Goal: Task Accomplishment & Management: Manage account settings

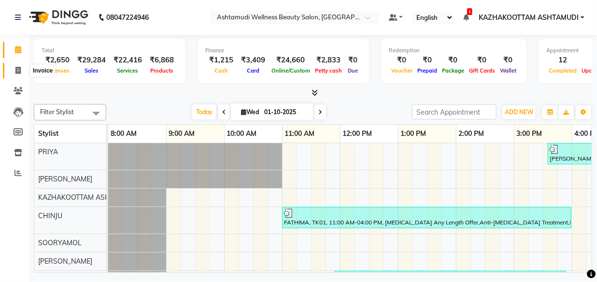
click at [16, 72] on icon at bounding box center [17, 70] width 5 height 7
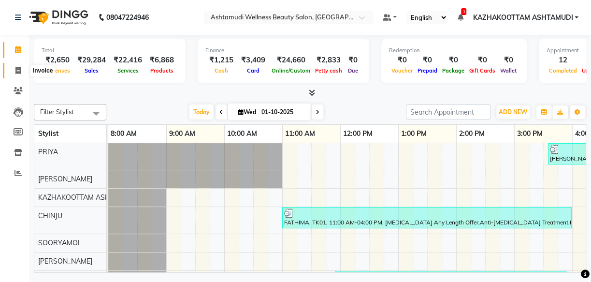
select select "4662"
select select "service"
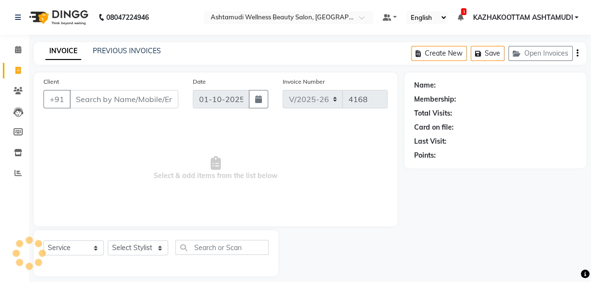
click at [129, 101] on input "Client" at bounding box center [124, 99] width 109 height 18
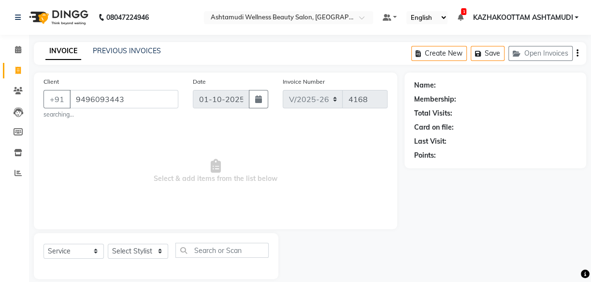
type input "9496093443"
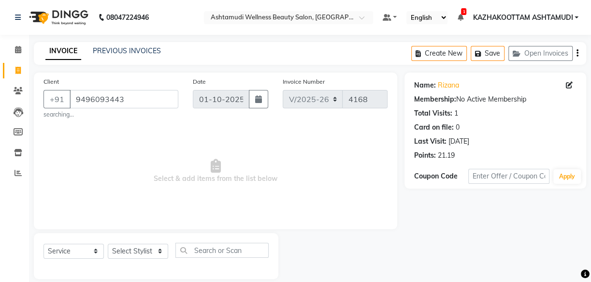
click at [290, 150] on span "Select & add items from the list below" at bounding box center [215, 171] width 344 height 97
click at [149, 257] on select "Select Stylist Arya CHINJU GEETA KAZHAKOOTTAM ASHTAMUDI KRISHNA [PERSON_NAME] […" at bounding box center [138, 250] width 60 height 15
select select "85074"
click at [108, 243] on select "Select Stylist Arya CHINJU GEETA KAZHAKOOTTAM ASHTAMUDI KRISHNA [PERSON_NAME] […" at bounding box center [138, 250] width 60 height 15
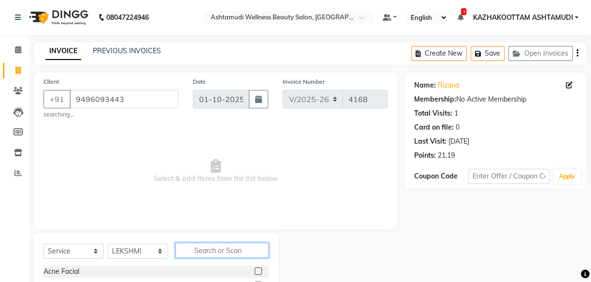
click at [191, 246] on input "text" at bounding box center [221, 249] width 93 height 15
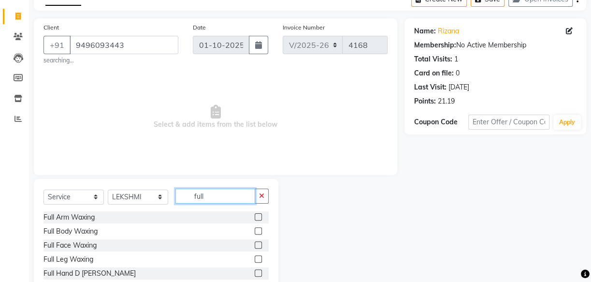
scroll to position [87, 0]
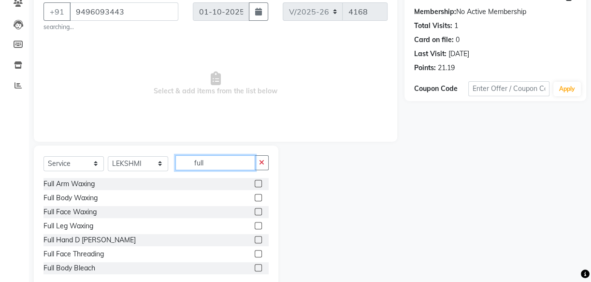
type input "full"
click at [255, 210] on label at bounding box center [258, 211] width 7 height 7
click at [255, 210] on input "checkbox" at bounding box center [258, 212] width 6 height 6
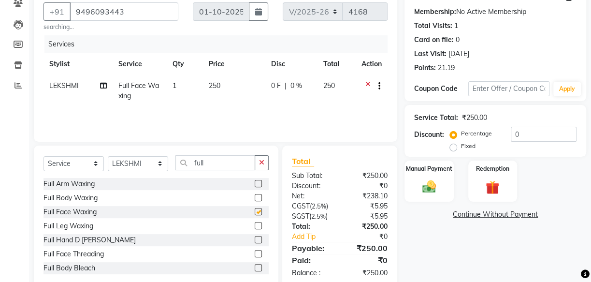
checkbox input "false"
drag, startPoint x: 220, startPoint y: 167, endPoint x: 88, endPoint y: 155, distance: 132.9
click at [94, 157] on div "Select Service Product Membership Package Voucher Prepaid Gift Card Select Styl…" at bounding box center [155, 166] width 225 height 23
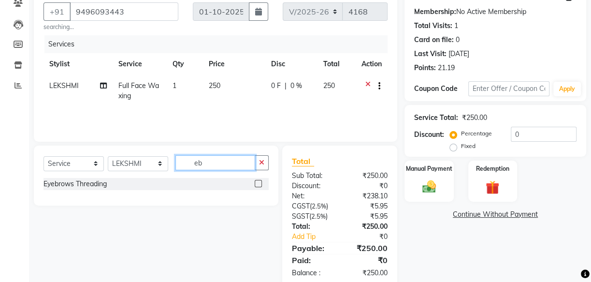
type input "eb"
click at [258, 185] on label at bounding box center [258, 183] width 7 height 7
click at [258, 185] on input "checkbox" at bounding box center [258, 184] width 6 height 6
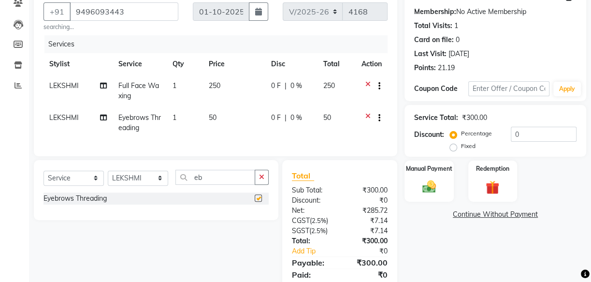
checkbox input "false"
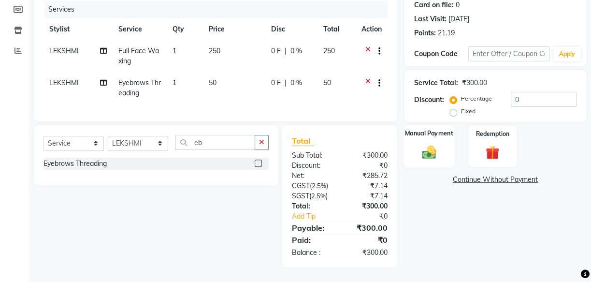
click at [438, 143] on img at bounding box center [428, 151] width 23 height 16
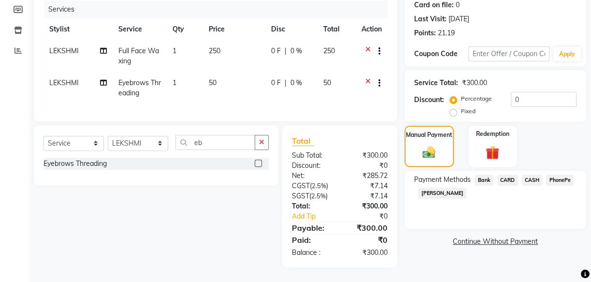
click at [558, 174] on span "PhonePe" at bounding box center [560, 179] width 28 height 11
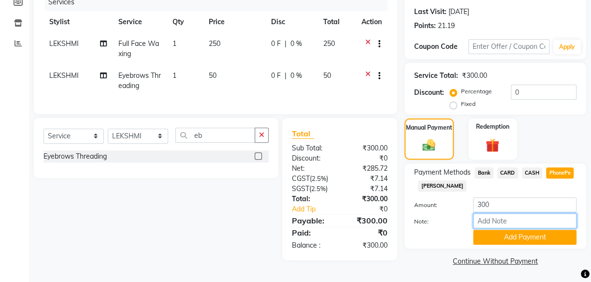
click at [504, 215] on input "Note:" at bounding box center [524, 220] width 103 height 15
type input "arya"
click at [512, 239] on button "Add Payment" at bounding box center [524, 236] width 103 height 15
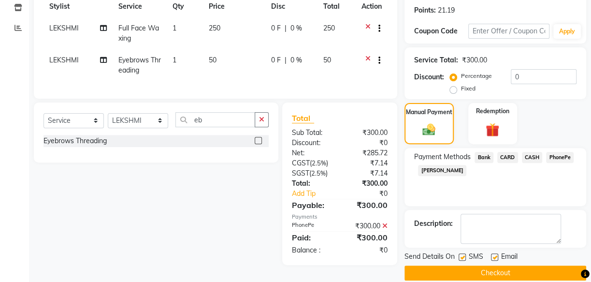
scroll to position [157, 0]
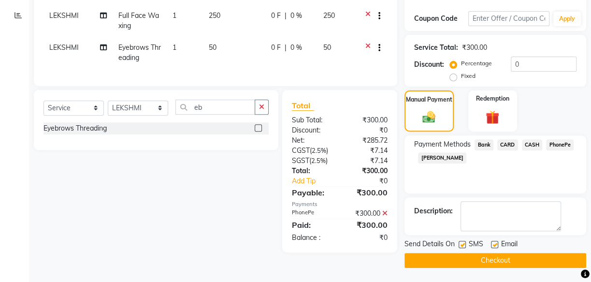
click at [491, 243] on label at bounding box center [494, 244] width 7 height 7
click at [491, 243] on input "checkbox" at bounding box center [494, 245] width 6 height 6
checkbox input "false"
click at [468, 244] on div "SMS" at bounding box center [474, 245] width 32 height 12
click at [457, 242] on div "Send Details On SMS Email" at bounding box center [495, 245] width 182 height 12
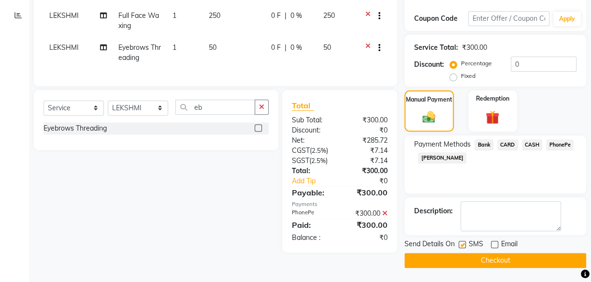
click at [462, 242] on label at bounding box center [461, 244] width 7 height 7
click at [462, 242] on input "checkbox" at bounding box center [461, 245] width 6 height 6
checkbox input "false"
click at [469, 257] on button "Checkout" at bounding box center [495, 260] width 182 height 15
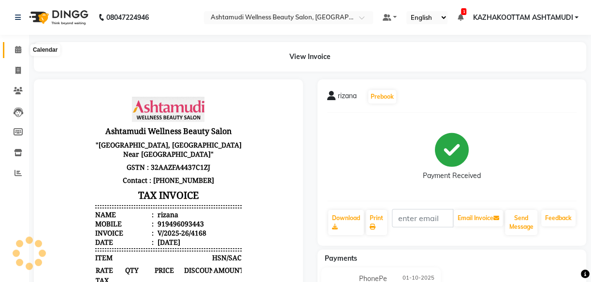
click at [19, 53] on icon at bounding box center [18, 49] width 6 height 7
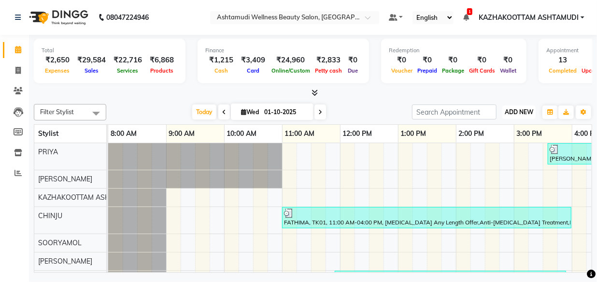
click at [524, 111] on span "ADD NEW" at bounding box center [519, 111] width 28 height 7
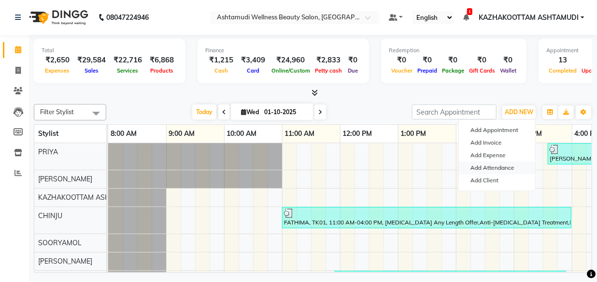
click at [502, 169] on link "Add Attendance" at bounding box center [497, 167] width 76 height 13
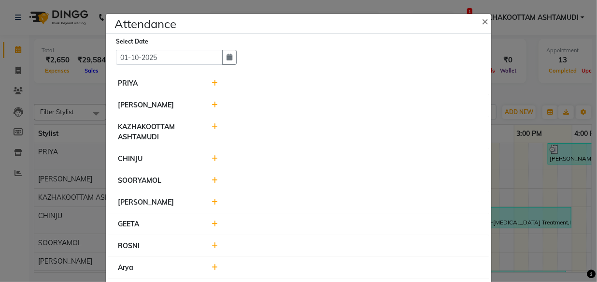
click at [209, 158] on div at bounding box center [346, 159] width 282 height 10
click at [213, 160] on icon at bounding box center [215, 158] width 6 height 7
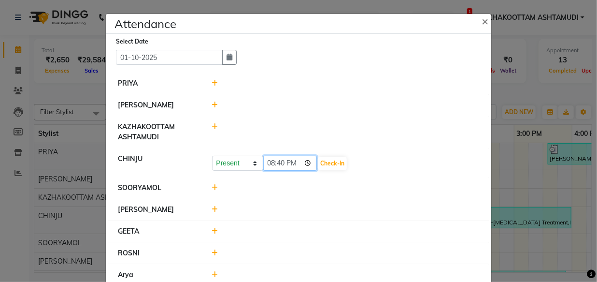
click at [265, 169] on input "20:40" at bounding box center [290, 163] width 54 height 15
type input "10:26"
click at [325, 164] on button "Check-In" at bounding box center [332, 163] width 29 height 14
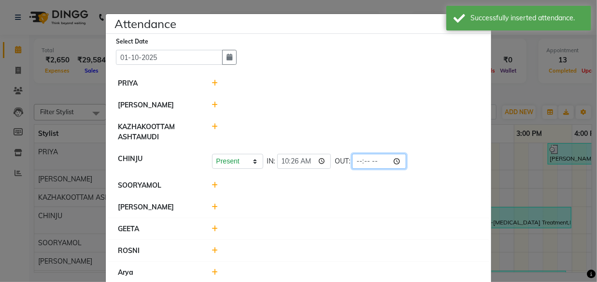
click at [352, 162] on input "time" at bounding box center [379, 161] width 54 height 15
type input "19:15"
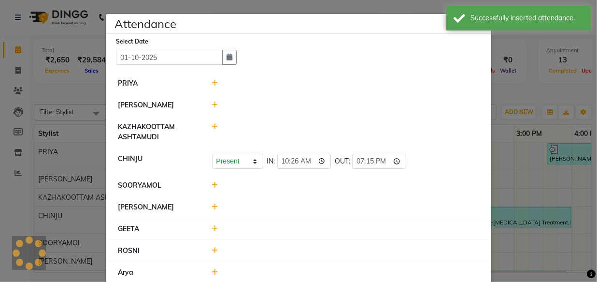
click at [377, 206] on div at bounding box center [346, 207] width 282 height 10
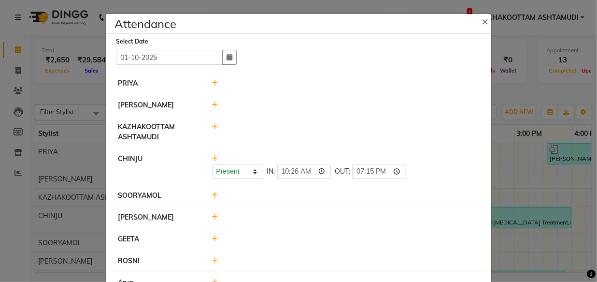
click at [212, 84] on icon at bounding box center [215, 83] width 6 height 7
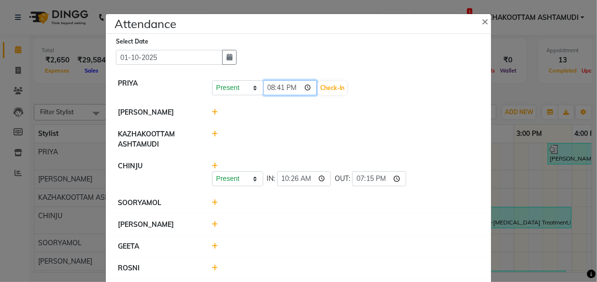
click at [265, 89] on input "20:41" at bounding box center [290, 87] width 54 height 15
type input "10:59"
click at [327, 88] on button "Check-In" at bounding box center [332, 88] width 29 height 14
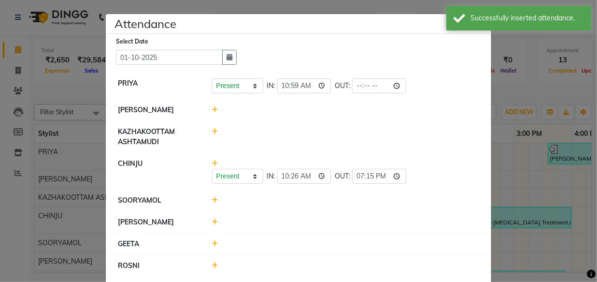
click at [337, 92] on div "OUT:" at bounding box center [370, 85] width 71 height 15
click at [352, 90] on input "time" at bounding box center [379, 85] width 54 height 15
type input "20:02"
click at [343, 109] on div at bounding box center [346, 110] width 282 height 10
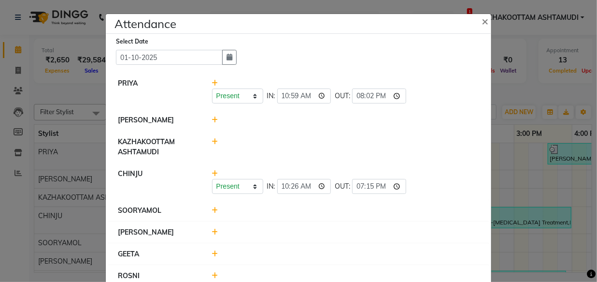
click at [212, 212] on icon at bounding box center [215, 210] width 6 height 7
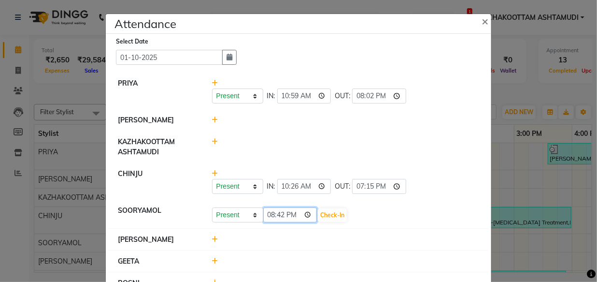
click at [268, 217] on input "20:42" at bounding box center [290, 214] width 54 height 15
type input "11:27"
click at [325, 216] on button "Check-In" at bounding box center [332, 215] width 29 height 14
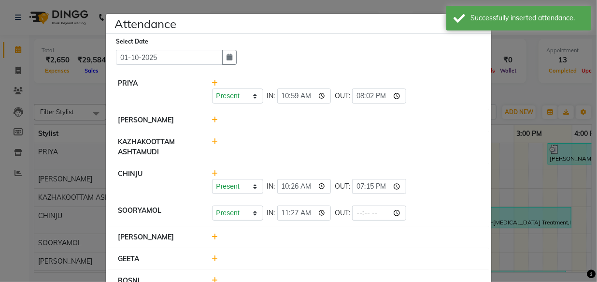
scroll to position [87, 0]
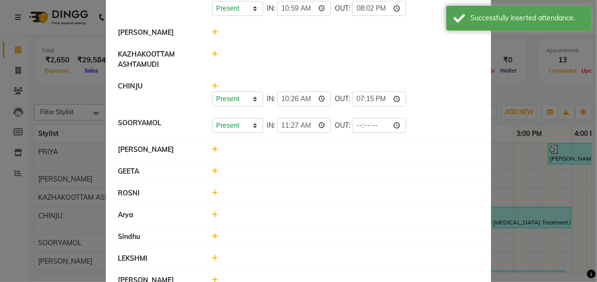
click at [213, 151] on icon at bounding box center [215, 149] width 6 height 7
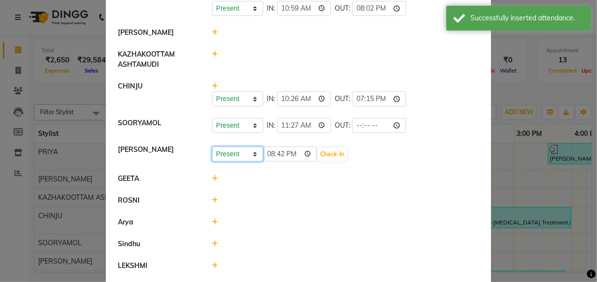
click at [251, 153] on select "Present Absent Late Half Day Weekly Off" at bounding box center [237, 153] width 51 height 15
select select "W"
click at [212, 146] on select "Present Absent Late Half Day Weekly Off" at bounding box center [237, 153] width 51 height 15
click at [268, 152] on button "Save" at bounding box center [273, 154] width 19 height 14
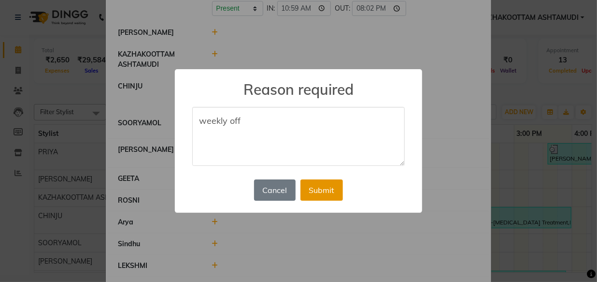
type textarea "weekly off"
click at [323, 195] on button "Submit" at bounding box center [321, 189] width 43 height 21
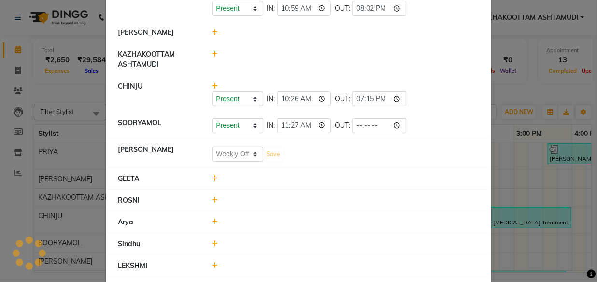
select select "W"
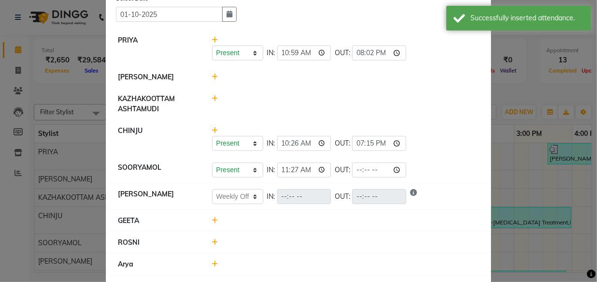
scroll to position [117, 0]
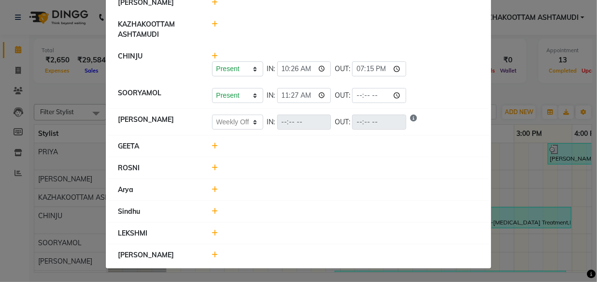
click at [211, 150] on div at bounding box center [346, 146] width 282 height 10
click at [212, 146] on icon at bounding box center [215, 145] width 6 height 7
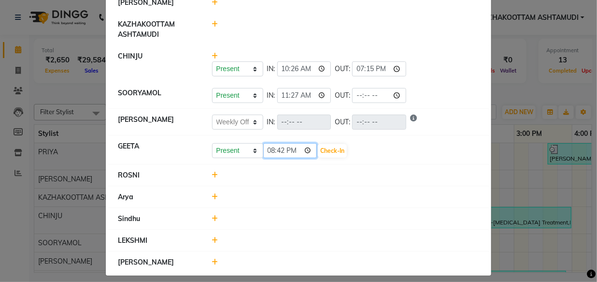
click at [268, 154] on input "20:42" at bounding box center [290, 150] width 54 height 15
type input "11:32"
click at [318, 150] on button "Check-In" at bounding box center [332, 151] width 29 height 14
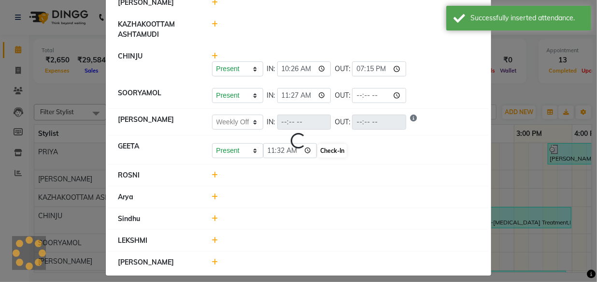
select select "W"
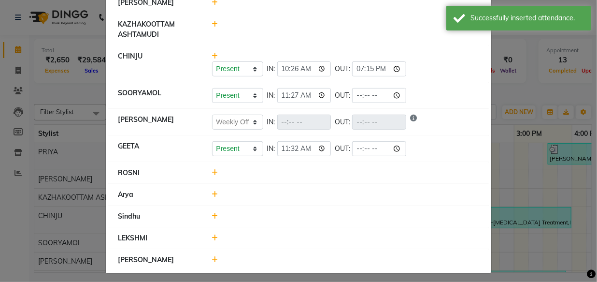
click at [212, 176] on span at bounding box center [215, 172] width 6 height 9
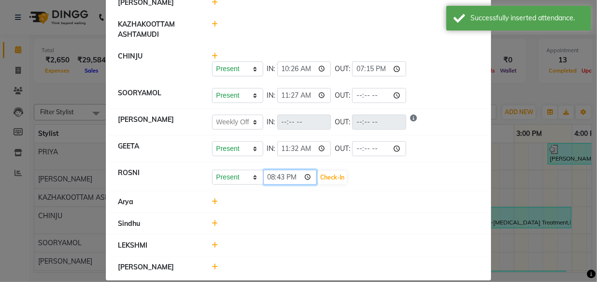
click at [263, 176] on input "20:43" at bounding box center [290, 177] width 54 height 15
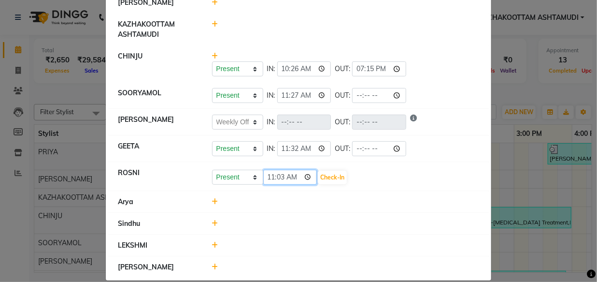
type input "11:32"
click at [318, 176] on button "Check-In" at bounding box center [332, 178] width 29 height 14
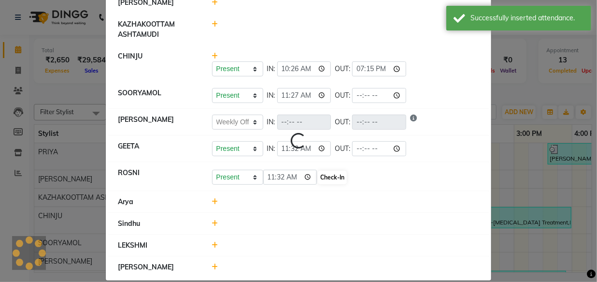
select select "W"
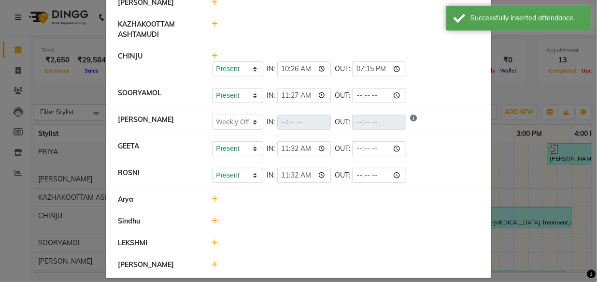
scroll to position [127, 0]
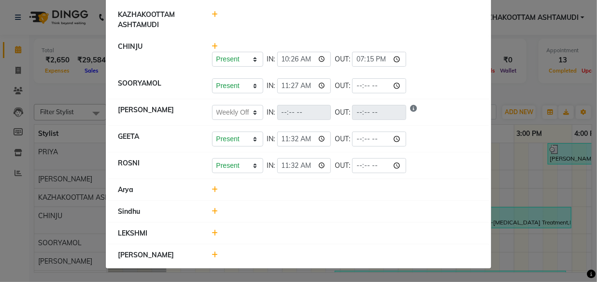
click at [213, 212] on icon at bounding box center [215, 211] width 6 height 7
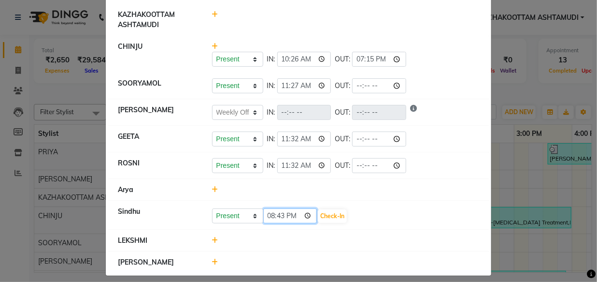
click at [263, 218] on input "20:43" at bounding box center [290, 215] width 54 height 15
type input "10:03"
click at [318, 219] on button "Check-In" at bounding box center [332, 216] width 29 height 14
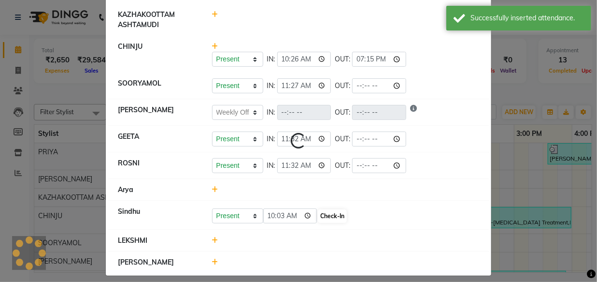
select select "W"
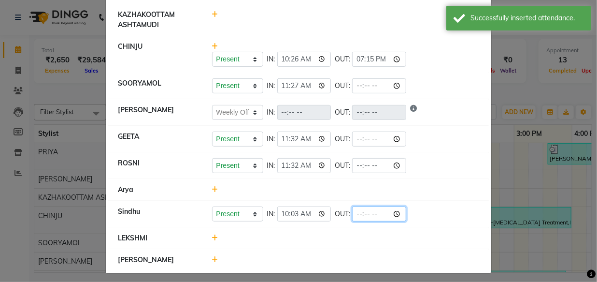
click at [352, 215] on input "time" at bounding box center [379, 213] width 54 height 15
type input "19:13"
click at [352, 222] on li "Sindhu Present Absent Late Half Day Weekly Off IN: 10:03 OUT: 19:13" at bounding box center [298, 213] width 381 height 27
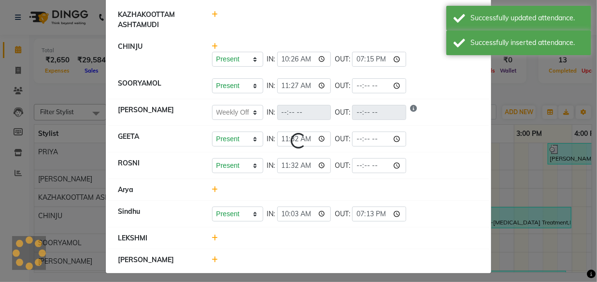
select select "W"
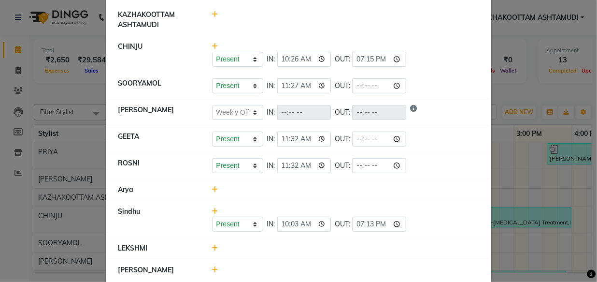
click at [212, 248] on icon at bounding box center [215, 247] width 6 height 7
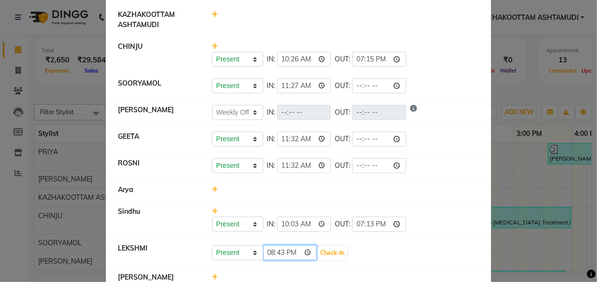
click at [263, 254] on input "20:43" at bounding box center [290, 252] width 54 height 15
type input "10:39"
click at [325, 251] on button "Check-In" at bounding box center [332, 253] width 29 height 14
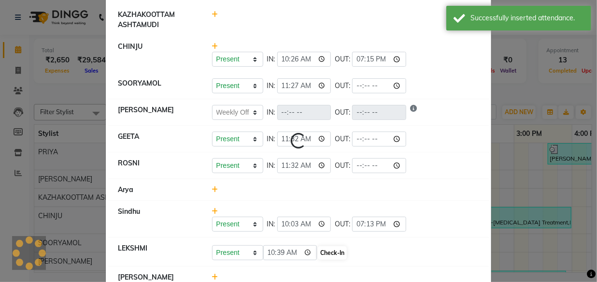
select select "W"
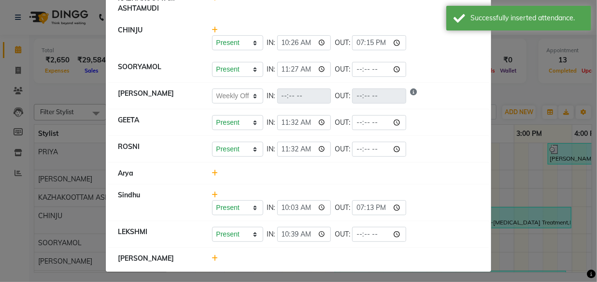
scroll to position [147, 0]
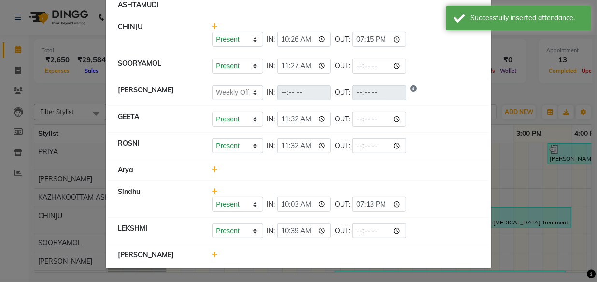
click at [212, 256] on icon at bounding box center [215, 254] width 6 height 7
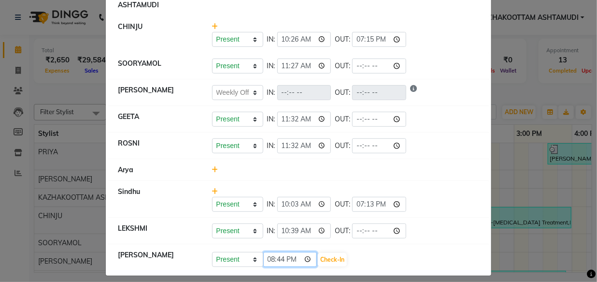
click at [263, 258] on input "20:44" at bounding box center [290, 259] width 54 height 15
type input "10:26"
click at [324, 259] on button "Check-In" at bounding box center [332, 260] width 29 height 14
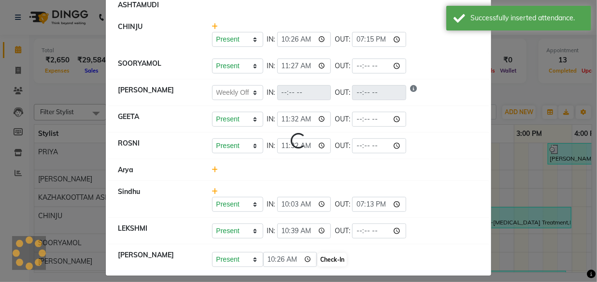
select select "W"
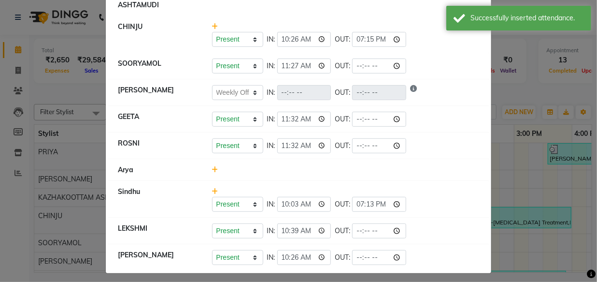
click at [212, 170] on icon at bounding box center [215, 169] width 6 height 7
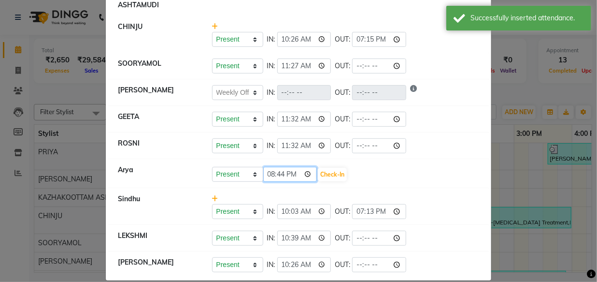
click at [269, 180] on input "20:44" at bounding box center [290, 174] width 54 height 15
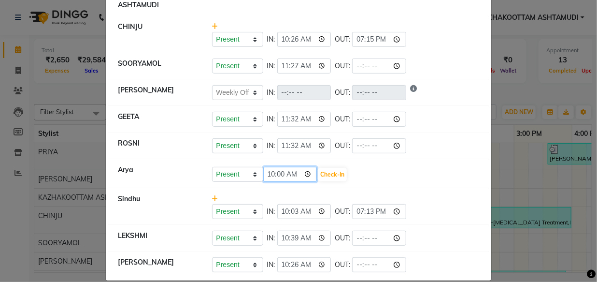
type input "10:02"
click at [318, 171] on button "Check-In" at bounding box center [332, 175] width 29 height 14
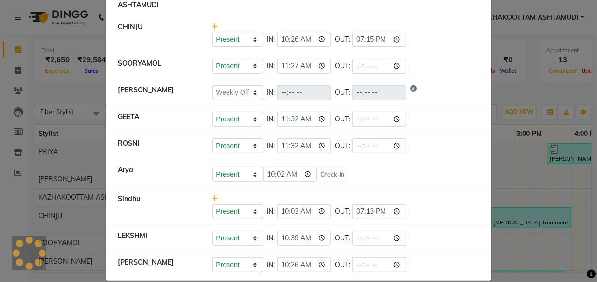
select select "W"
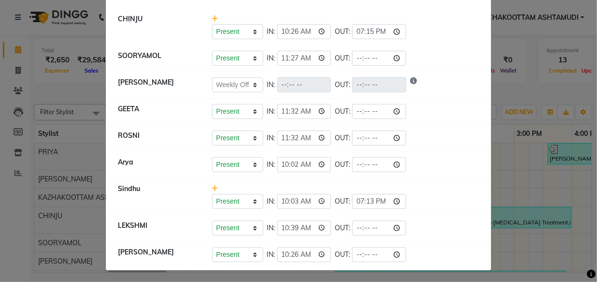
scroll to position [156, 0]
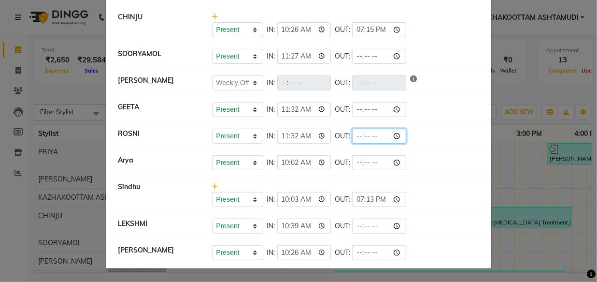
click at [352, 135] on input "time" at bounding box center [379, 135] width 54 height 15
type input "21:00"
click at [398, 137] on div "Present Absent Late Half Day Weekly Off IN: 11:32 OUT: 21:00" at bounding box center [346, 135] width 268 height 15
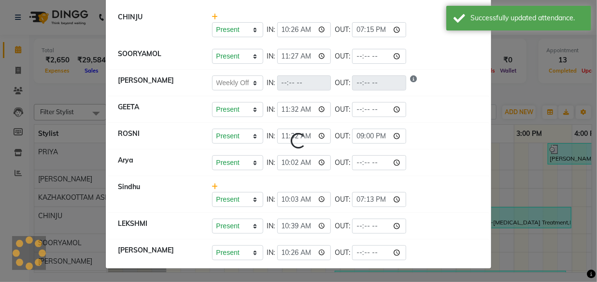
select select "W"
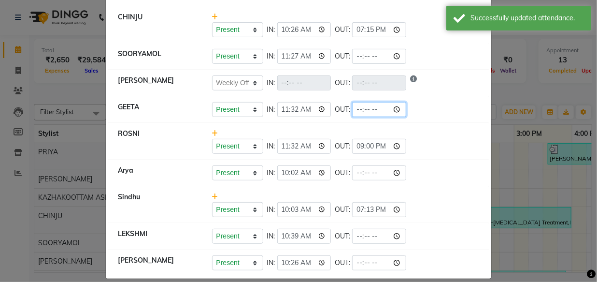
click at [352, 114] on input "time" at bounding box center [379, 109] width 54 height 15
type input "21:00"
click at [415, 131] on div "Present Absent Late Half Day Weekly Off IN: 11:32 OUT: 21:00" at bounding box center [346, 140] width 282 height 25
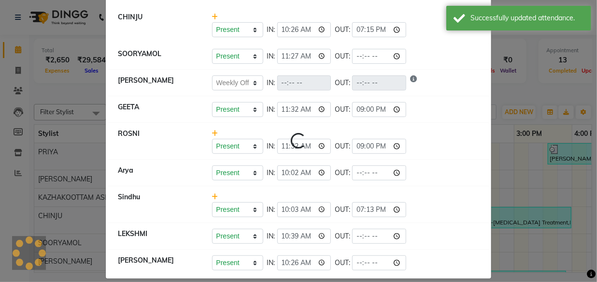
select select "W"
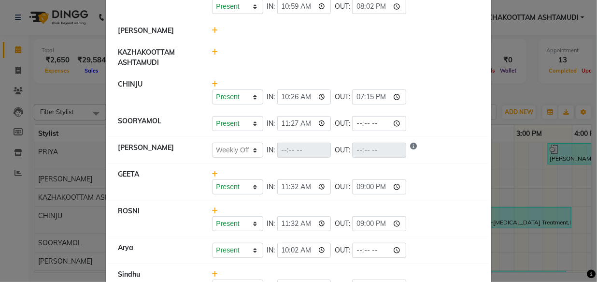
scroll to position [89, 0]
click at [352, 128] on input "time" at bounding box center [379, 123] width 54 height 15
type input "21:42"
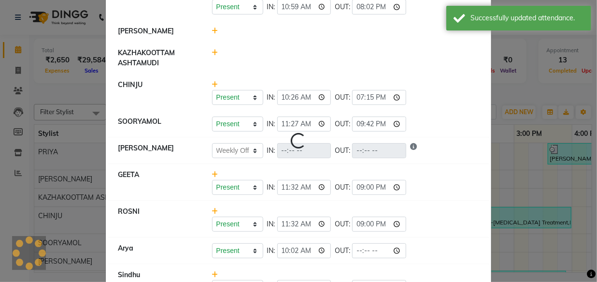
click at [432, 108] on li "CHINJU Present Absent Late Half Day Weekly Off IN: 10:26 OUT: 19:15" at bounding box center [298, 92] width 381 height 37
select select "W"
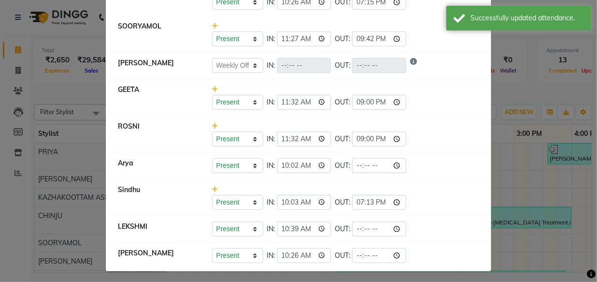
scroll to position [187, 0]
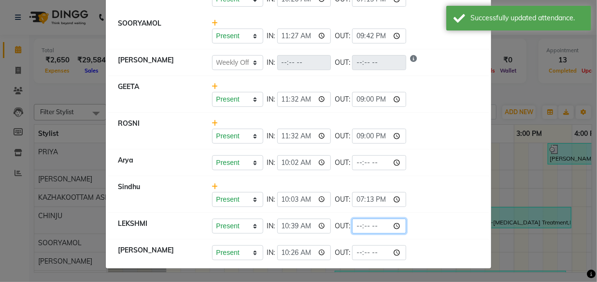
click at [352, 226] on input "time" at bounding box center [379, 225] width 54 height 15
type input "21:42"
click at [422, 206] on div "Present Absent Late Half Day Weekly Off IN: 10:03 OUT: 19:13" at bounding box center [346, 199] width 268 height 15
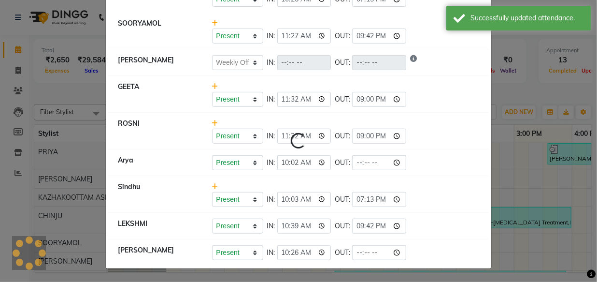
select select "W"
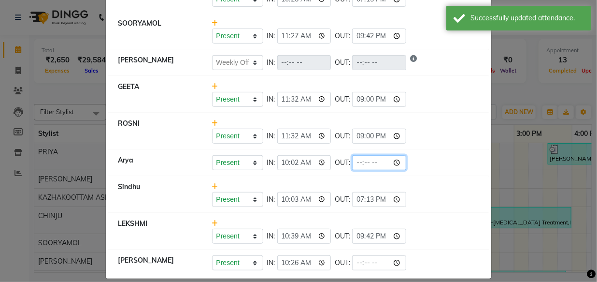
click at [352, 164] on input "time" at bounding box center [379, 162] width 54 height 15
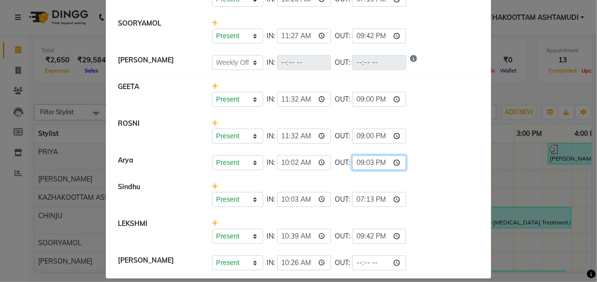
type input "21:36"
click at [394, 118] on li "ROSNI Present Absent Late Half Day Weekly Off IN: 11:32 OUT: 21:00" at bounding box center [298, 131] width 381 height 37
select select "W"
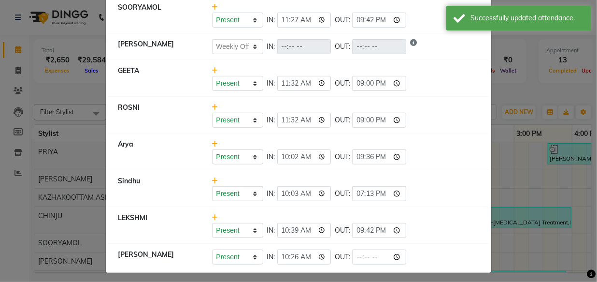
scroll to position [207, 0]
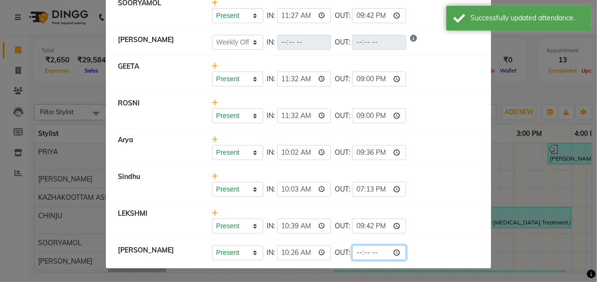
click at [352, 253] on input "time" at bounding box center [379, 252] width 54 height 15
type input "21:45"
click at [409, 248] on div "Present Absent Late Half Day Weekly Off IN: 10:26 OUT: 21:45" at bounding box center [346, 252] width 268 height 15
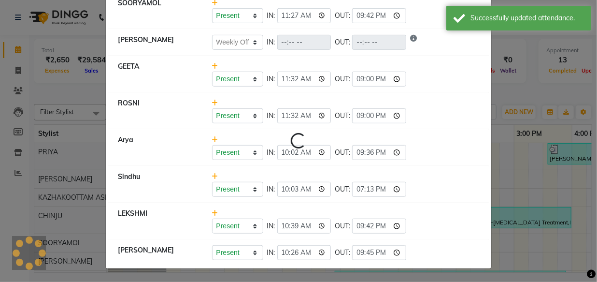
select select "W"
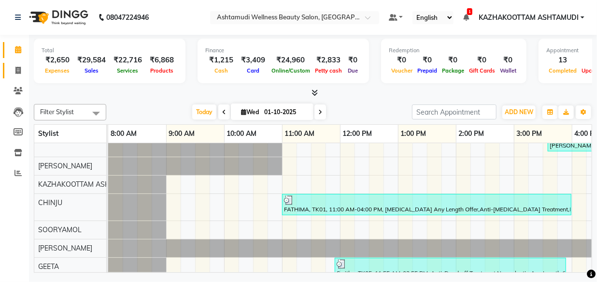
click at [18, 71] on icon at bounding box center [17, 70] width 5 height 7
select select "service"
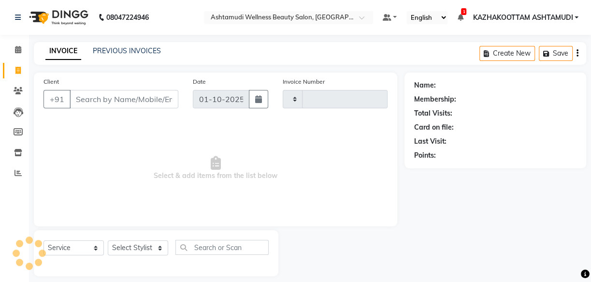
type input "4169"
select select "4662"
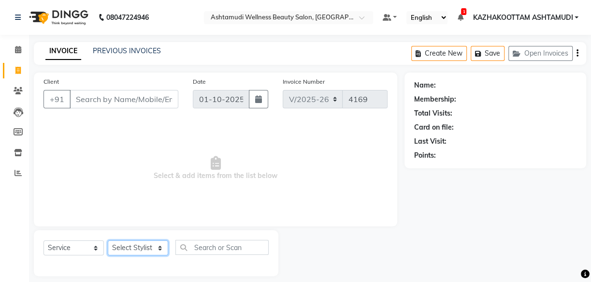
click at [152, 248] on select "Select Stylist Arya CHINJU GEETA KAZHAKOOTTAM ASHTAMUDI KRISHNA [PERSON_NAME] […" at bounding box center [138, 247] width 60 height 15
select select "49717"
click at [108, 240] on select "Select Stylist Arya CHINJU GEETA KAZHAKOOTTAM ASHTAMUDI KRISHNA [PERSON_NAME] […" at bounding box center [138, 247] width 60 height 15
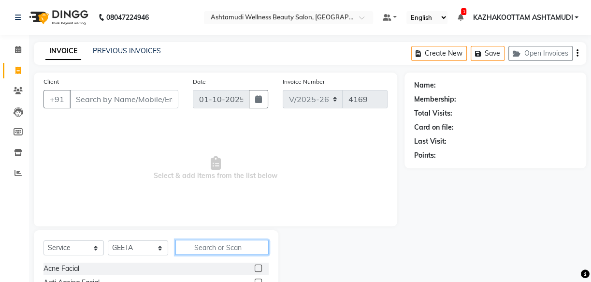
click at [217, 247] on input "text" at bounding box center [221, 247] width 93 height 15
type input "eb"
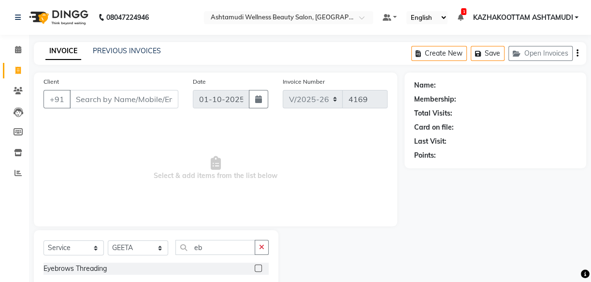
click at [256, 268] on label at bounding box center [258, 267] width 7 height 7
click at [256, 268] on input "checkbox" at bounding box center [258, 268] width 6 height 6
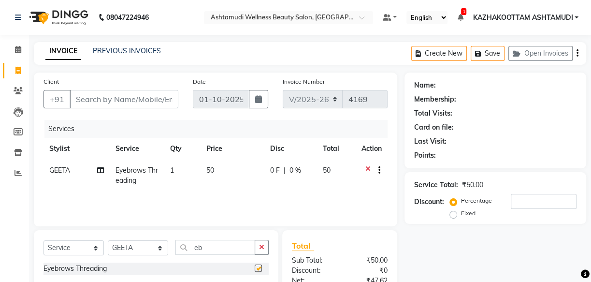
checkbox input "false"
drag, startPoint x: 126, startPoint y: 93, endPoint x: 126, endPoint y: 111, distance: 17.9
click at [126, 105] on input "Client" at bounding box center [124, 99] width 109 height 18
type input "8"
type input "0"
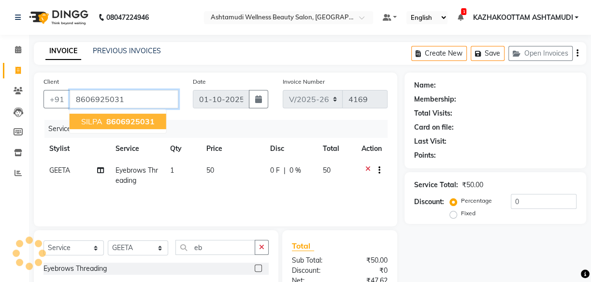
type input "8606925031"
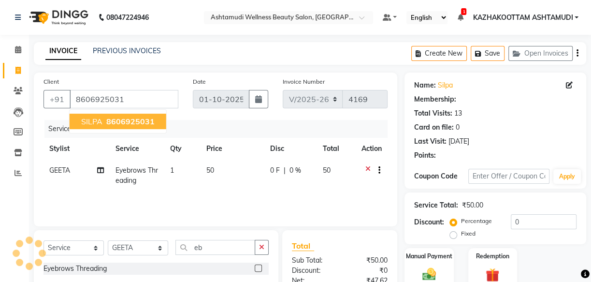
select select "1: Object"
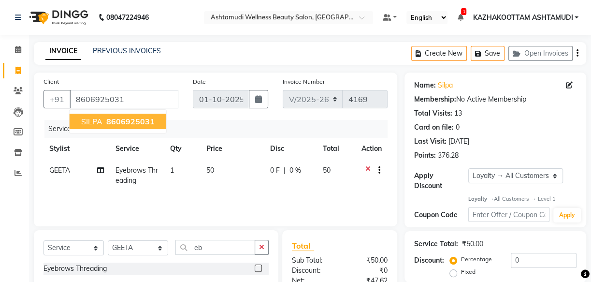
click at [142, 115] on button "SILPA 8606925031" at bounding box center [118, 121] width 97 height 15
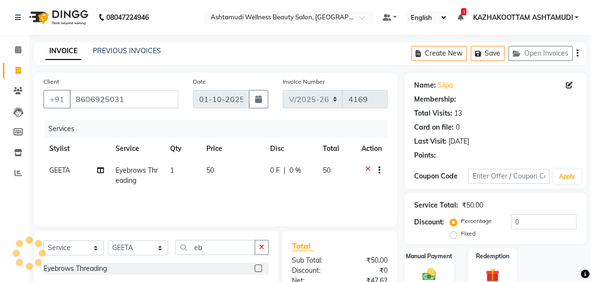
select select "1: Object"
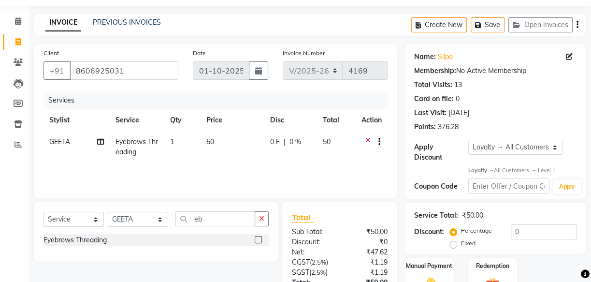
scroll to position [43, 0]
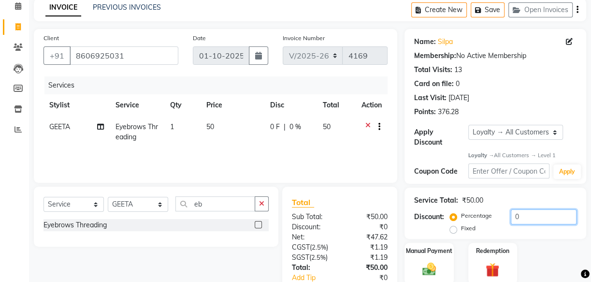
click at [511, 220] on input "0" at bounding box center [544, 216] width 66 height 15
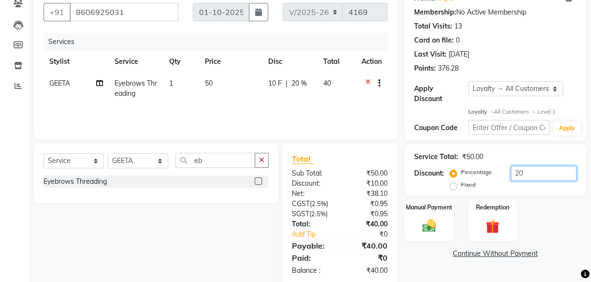
scroll to position [87, 0]
type input "20"
click at [427, 219] on img at bounding box center [428, 225] width 23 height 16
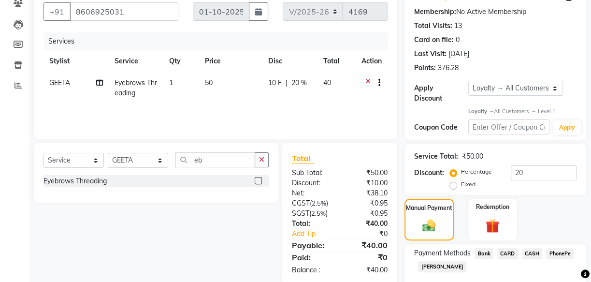
click at [557, 253] on span "PhonePe" at bounding box center [560, 253] width 28 height 11
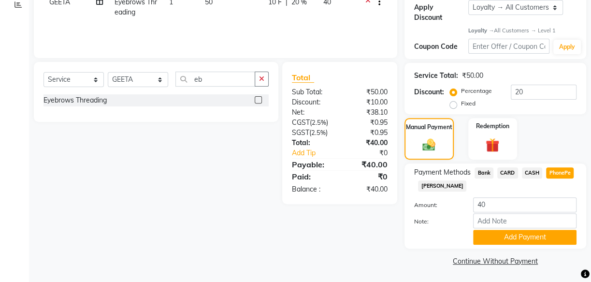
scroll to position [169, 0]
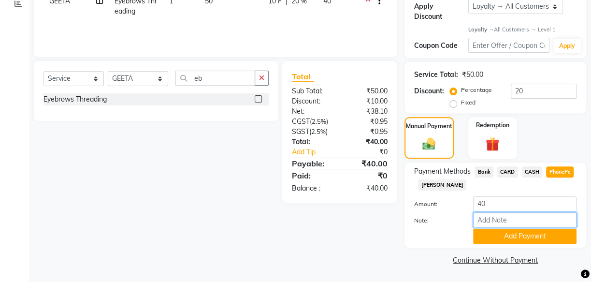
click at [486, 220] on input "Note:" at bounding box center [524, 219] width 103 height 15
type input "mincy"
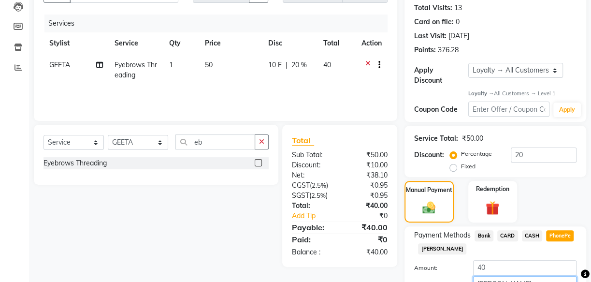
scroll to position [81, 0]
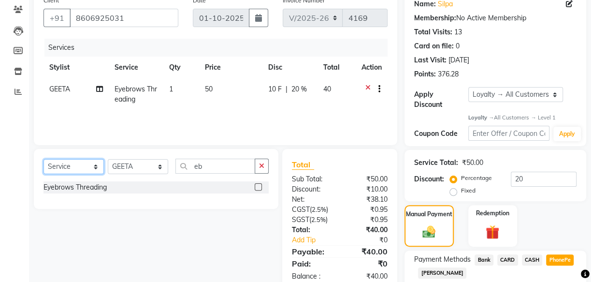
click at [91, 168] on select "Select Service Product Membership Package Voucher Prepaid Gift Card" at bounding box center [73, 166] width 60 height 15
click at [43, 159] on select "Select Service Product Membership Package Voucher Prepaid Gift Card" at bounding box center [73, 166] width 60 height 15
click at [145, 167] on select "Select Stylist Arya CHINJU GEETA KAZHAKOOTTAM ASHTAMUDI KRISHNA [PERSON_NAME] […" at bounding box center [138, 166] width 60 height 15
select select "85074"
click at [108, 159] on select "Select Stylist Arya CHINJU GEETA KAZHAKOOTTAM ASHTAMUDI KRISHNA [PERSON_NAME] […" at bounding box center [138, 166] width 60 height 15
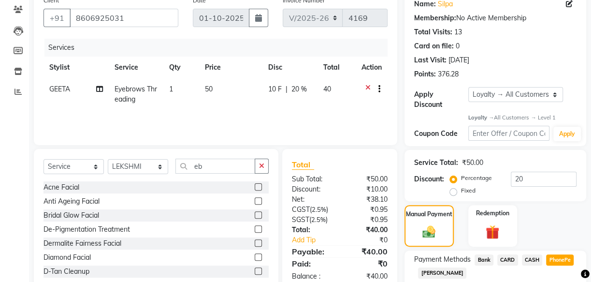
drag, startPoint x: 212, startPoint y: 156, endPoint x: 193, endPoint y: 164, distance: 20.7
click at [185, 164] on div "Select Service Product Membership Package Voucher Prepaid Gift Card Select Styl…" at bounding box center [156, 220] width 244 height 142
drag, startPoint x: 201, startPoint y: 162, endPoint x: 188, endPoint y: 163, distance: 13.6
click at [188, 163] on input "eb" at bounding box center [215, 165] width 80 height 15
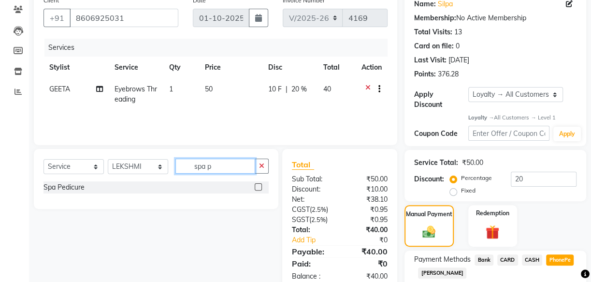
type input "spa p"
click at [256, 185] on label at bounding box center [258, 186] width 7 height 7
click at [256, 185] on input "checkbox" at bounding box center [258, 187] width 6 height 6
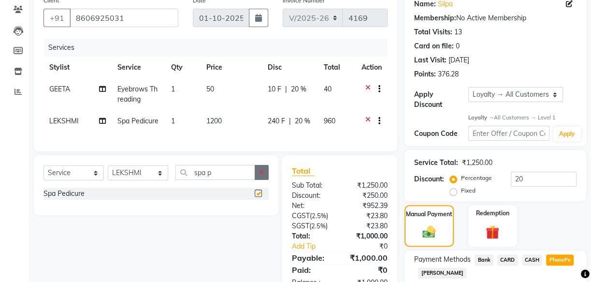
checkbox input "false"
drag, startPoint x: 196, startPoint y: 182, endPoint x: 180, endPoint y: 180, distance: 16.1
click at [180, 180] on input "spa p" at bounding box center [215, 172] width 80 height 15
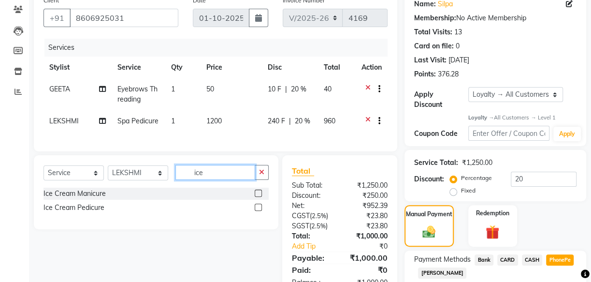
type input "ice"
click at [256, 211] on label at bounding box center [258, 206] width 7 height 7
click at [256, 211] on input "checkbox" at bounding box center [258, 207] width 6 height 6
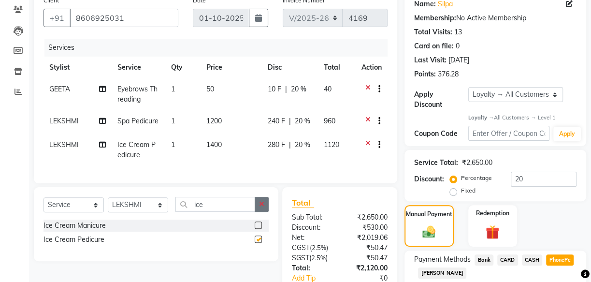
checkbox input "false"
click at [367, 141] on icon at bounding box center [367, 146] width 5 height 12
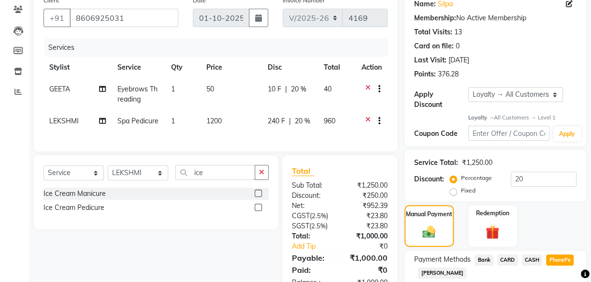
click at [367, 119] on icon at bounding box center [367, 122] width 5 height 12
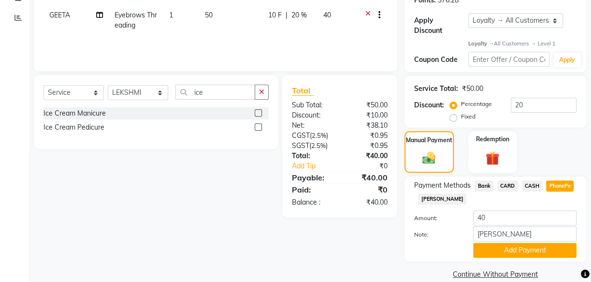
scroll to position [169, 0]
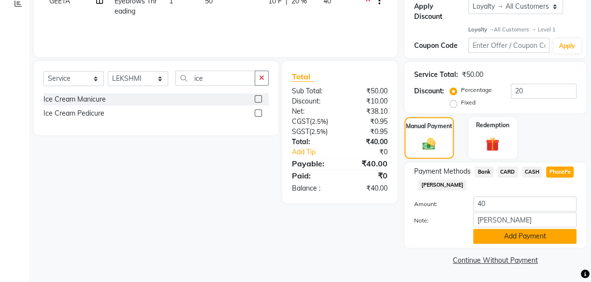
click at [518, 234] on button "Add Payment" at bounding box center [524, 235] width 103 height 15
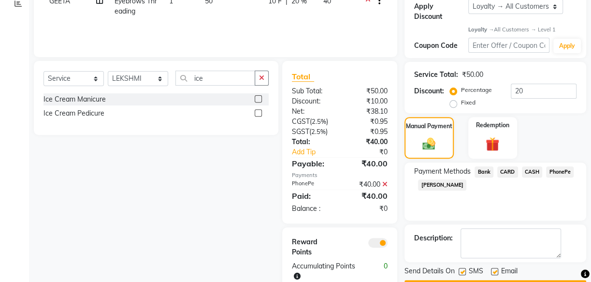
scroll to position [196, 0]
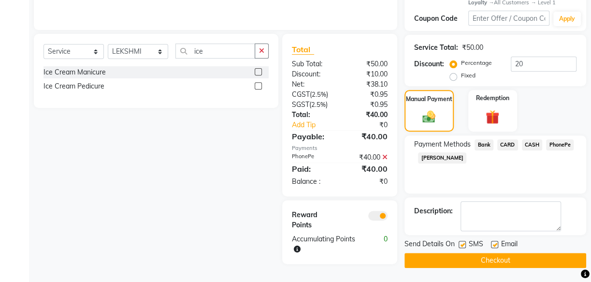
click at [463, 245] on label at bounding box center [461, 244] width 7 height 7
click at [463, 245] on input "checkbox" at bounding box center [461, 245] width 6 height 6
checkbox input "false"
click at [492, 247] on div at bounding box center [494, 246] width 6 height 10
click at [495, 243] on label at bounding box center [494, 244] width 7 height 7
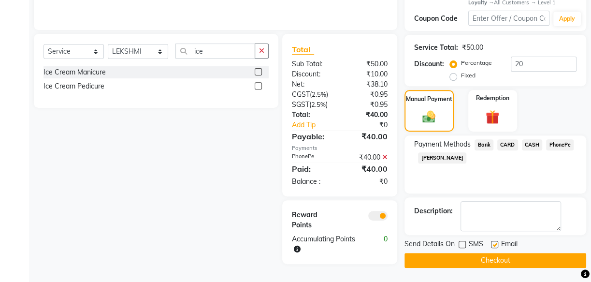
click at [495, 243] on input "checkbox" at bounding box center [494, 245] width 6 height 6
checkbox input "false"
click at [487, 258] on button "Checkout" at bounding box center [495, 260] width 182 height 15
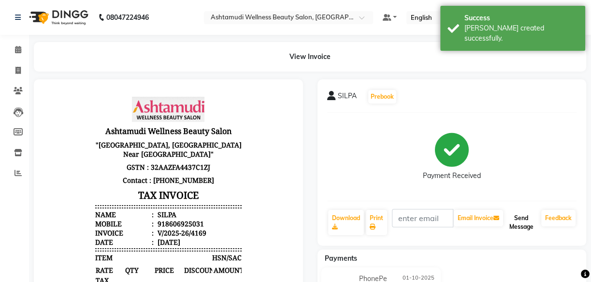
click at [516, 228] on button "Send Message" at bounding box center [521, 222] width 32 height 25
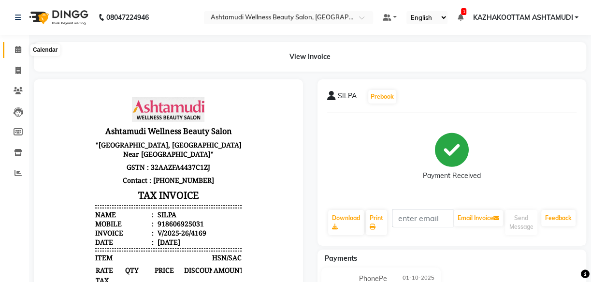
click at [16, 46] on icon at bounding box center [18, 49] width 6 height 7
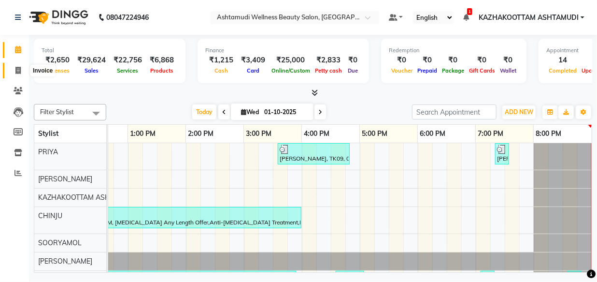
click at [16, 67] on icon at bounding box center [17, 70] width 5 height 7
select select "service"
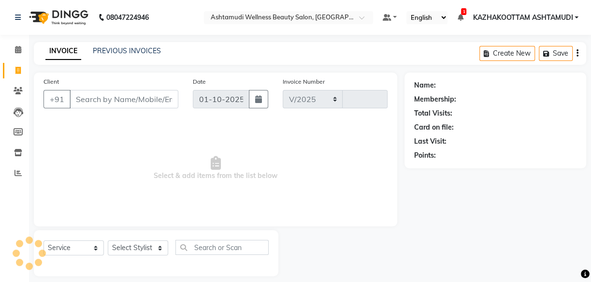
select select "4662"
type input "4170"
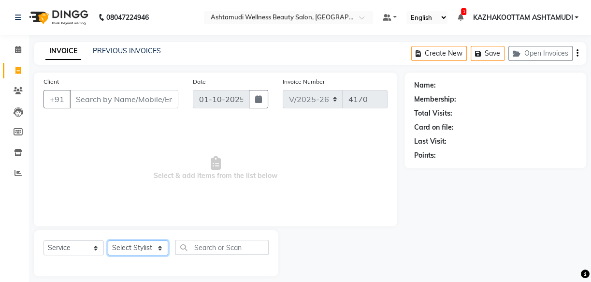
click at [150, 246] on select "Select Stylist" at bounding box center [138, 247] width 60 height 15
click at [150, 248] on select "Select Stylist Arya CHINJU GEETA KAZHAKOOTTAM ASHTAMUDI KRISHNA [PERSON_NAME] […" at bounding box center [138, 247] width 60 height 15
click at [150, 249] on select "Select Stylist Arya CHINJU GEETA KAZHAKOOTTAM ASHTAMUDI KRISHNA [PERSON_NAME] […" at bounding box center [138, 247] width 60 height 15
select select "85074"
click at [108, 240] on select "Select Stylist Arya CHINJU GEETA KAZHAKOOTTAM ASHTAMUDI KRISHNA [PERSON_NAME] […" at bounding box center [138, 247] width 60 height 15
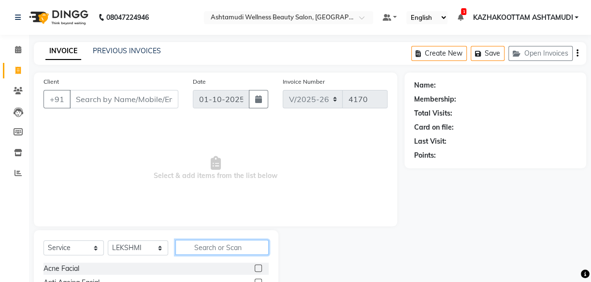
click at [205, 241] on input "text" at bounding box center [221, 247] width 93 height 15
type input "un"
click at [258, 268] on label at bounding box center [258, 267] width 7 height 7
click at [258, 268] on input "checkbox" at bounding box center [258, 268] width 6 height 6
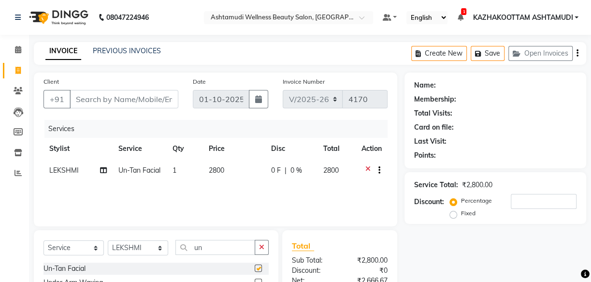
checkbox input "false"
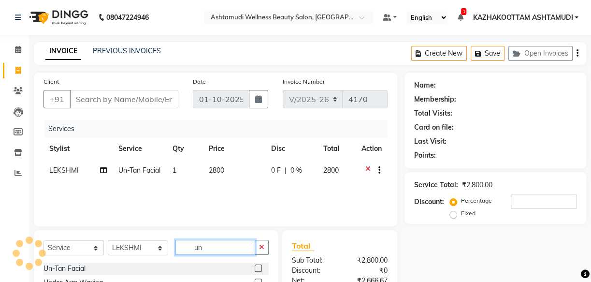
drag, startPoint x: 223, startPoint y: 253, endPoint x: 132, endPoint y: 231, distance: 93.4
click at [179, 260] on div "Select Service Product Membership Package Voucher Prepaid Gift Card Select Styl…" at bounding box center [155, 251] width 225 height 23
type input "dan"
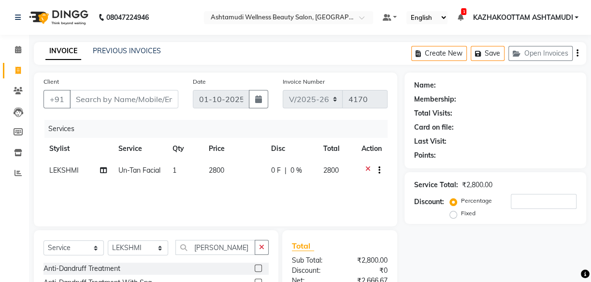
click at [257, 269] on label at bounding box center [258, 267] width 7 height 7
click at [257, 269] on input "checkbox" at bounding box center [258, 268] width 6 height 6
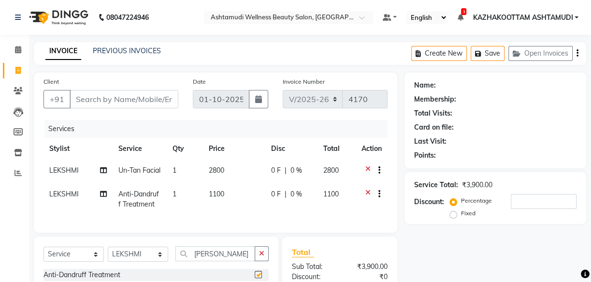
checkbox input "false"
drag, startPoint x: 222, startPoint y: 266, endPoint x: 151, endPoint y: 260, distance: 71.2
click at [151, 260] on div "Select Service Product Membership Package Voucher Prepaid Gift Card Select Styl…" at bounding box center [156, 273] width 244 height 74
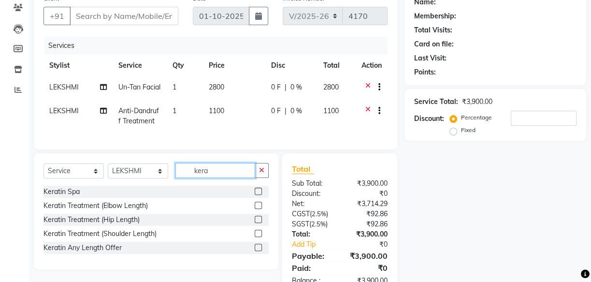
scroll to position [87, 0]
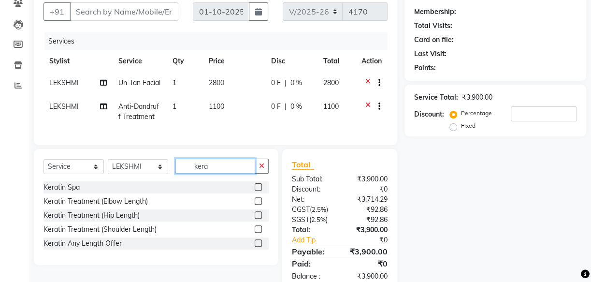
type input "kera"
click at [258, 190] on label at bounding box center [258, 186] width 7 height 7
click at [258, 190] on input "checkbox" at bounding box center [258, 187] width 6 height 6
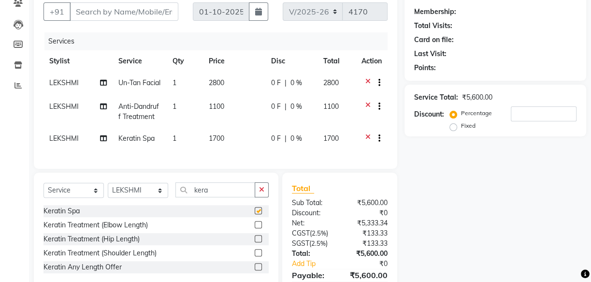
checkbox input "false"
drag, startPoint x: 234, startPoint y: 204, endPoint x: 146, endPoint y: 198, distance: 87.7
click at [150, 199] on div "Select Service Product Membership Package Voucher Prepaid Gift Card Select Styl…" at bounding box center [155, 193] width 225 height 23
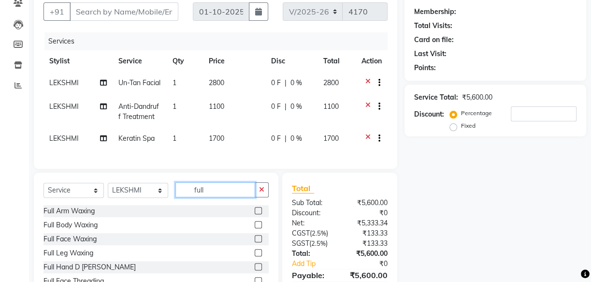
type input "full"
click at [255, 214] on label at bounding box center [258, 210] width 7 height 7
click at [255, 214] on input "checkbox" at bounding box center [258, 211] width 6 height 6
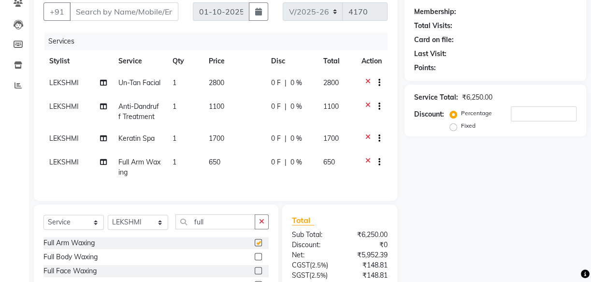
checkbox input "false"
drag, startPoint x: 226, startPoint y: 235, endPoint x: 169, endPoint y: 236, distance: 56.5
click at [169, 236] on div "Select Service Product Membership Package Voucher Prepaid Gift Card Select Styl…" at bounding box center [155, 225] width 225 height 23
type input "hal"
click at [257, 260] on label at bounding box center [258, 256] width 7 height 7
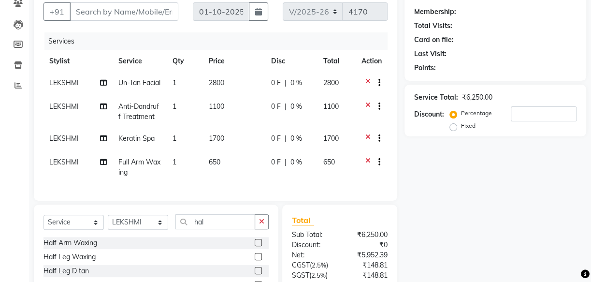
click at [257, 260] on input "checkbox" at bounding box center [258, 257] width 6 height 6
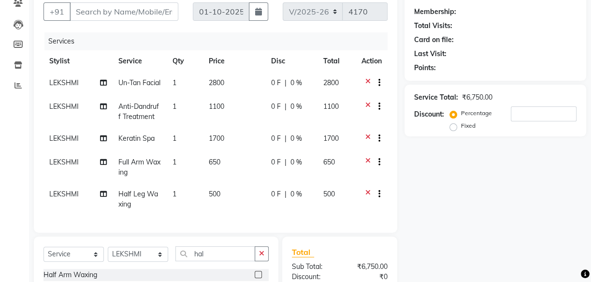
checkbox input "false"
drag, startPoint x: 223, startPoint y: 270, endPoint x: 186, endPoint y: 270, distance: 36.2
click at [186, 261] on input "hal" at bounding box center [215, 253] width 80 height 15
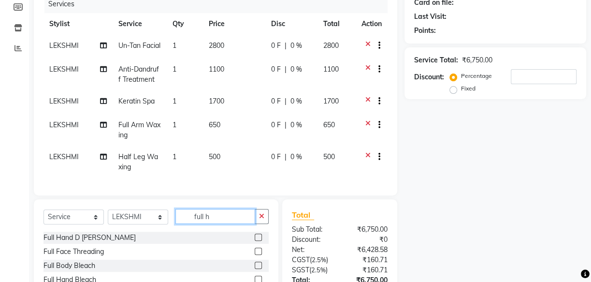
scroll to position [178, 0]
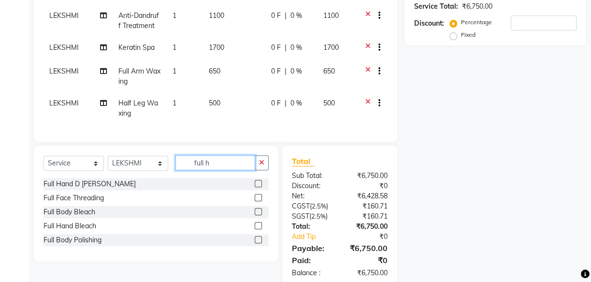
type input "full h"
click at [259, 187] on label at bounding box center [258, 183] width 7 height 7
click at [259, 187] on input "checkbox" at bounding box center [258, 184] width 6 height 6
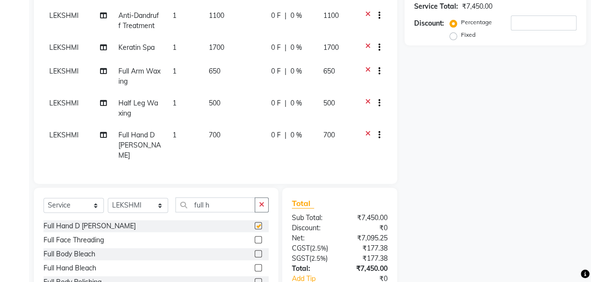
checkbox input "false"
drag, startPoint x: 232, startPoint y: 212, endPoint x: 194, endPoint y: 209, distance: 38.3
click at [198, 211] on input "full h" at bounding box center [215, 204] width 80 height 15
type input "f"
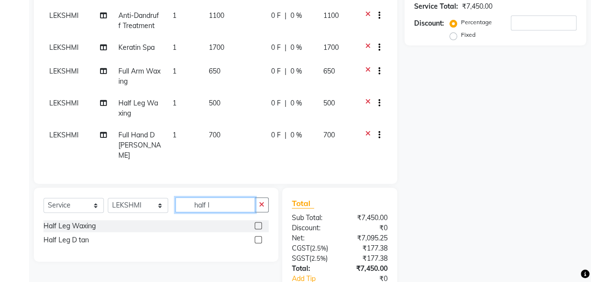
type input "half l"
click at [257, 243] on label at bounding box center [258, 239] width 7 height 7
click at [257, 243] on input "checkbox" at bounding box center [258, 240] width 6 height 6
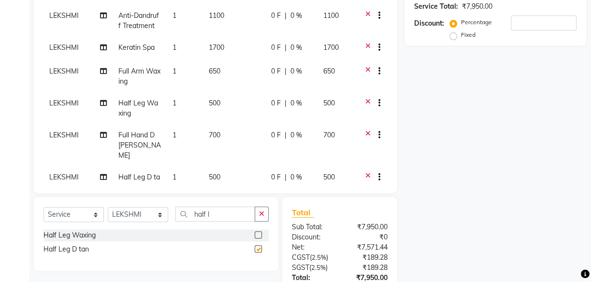
checkbox input "false"
drag, startPoint x: 227, startPoint y: 216, endPoint x: 189, endPoint y: 212, distance: 37.4
click at [190, 212] on input "half l" at bounding box center [215, 213] width 80 height 15
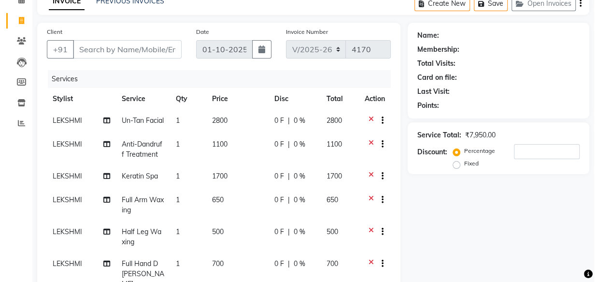
scroll to position [2, 0]
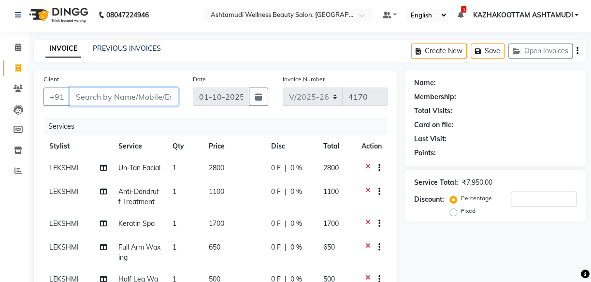
click at [147, 101] on input "Client" at bounding box center [124, 96] width 109 height 18
type input "9"
type input "0"
type input "9526613911"
click at [155, 103] on button "Add Client" at bounding box center [153, 96] width 50 height 18
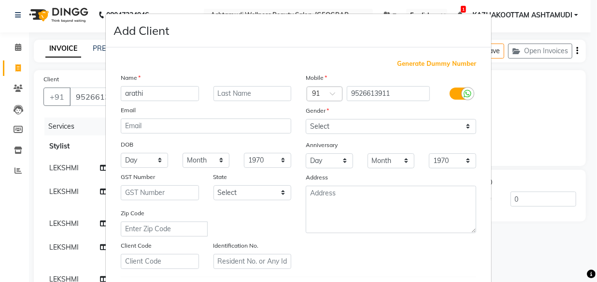
click at [124, 94] on input "arathi" at bounding box center [160, 93] width 78 height 15
click at [126, 94] on input "arathi" at bounding box center [160, 93] width 78 height 15
type input "Arathi"
click at [338, 126] on select "Select Male Female Other Prefer Not To Say" at bounding box center [391, 126] width 171 height 15
select select "female"
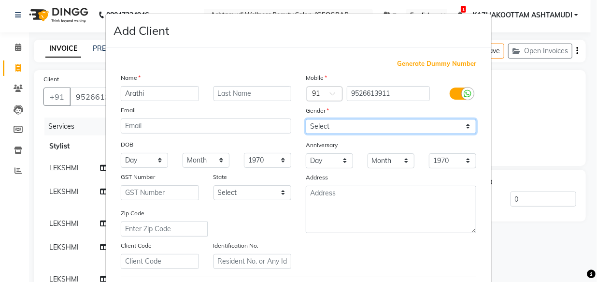
click at [306, 119] on select "Select Male Female Other Prefer Not To Say" at bounding box center [391, 126] width 171 height 15
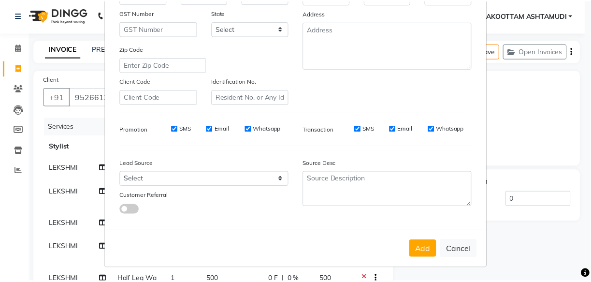
scroll to position [167, 0]
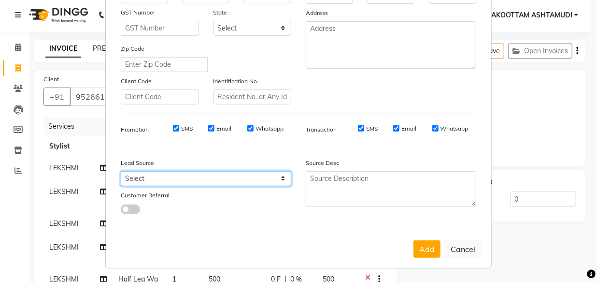
click at [283, 177] on select "Select Walk-in Referral Internet Friend Word of Mouth Advertisement Facebook Ju…" at bounding box center [206, 178] width 171 height 15
select select "31508"
click at [121, 171] on select "Select Walk-in Referral Internet Friend Word of Mouth Advertisement Facebook Ju…" at bounding box center [206, 178] width 171 height 15
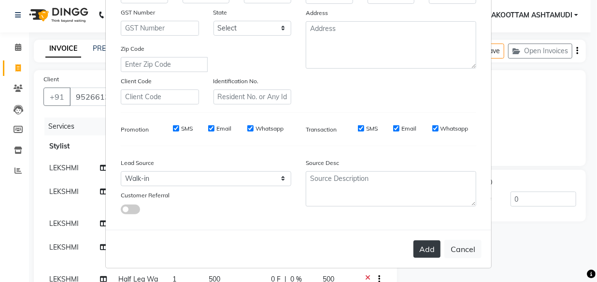
click at [425, 249] on button "Add" at bounding box center [426, 248] width 27 height 17
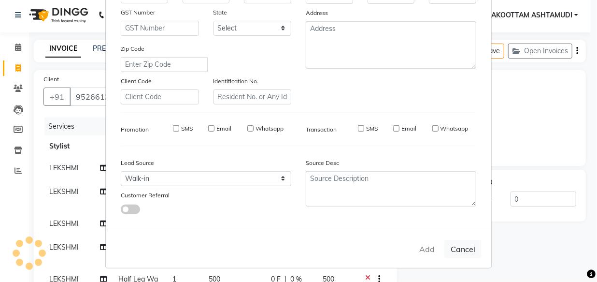
select select
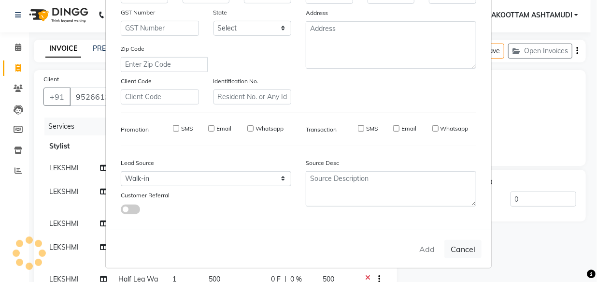
select select
checkbox input "false"
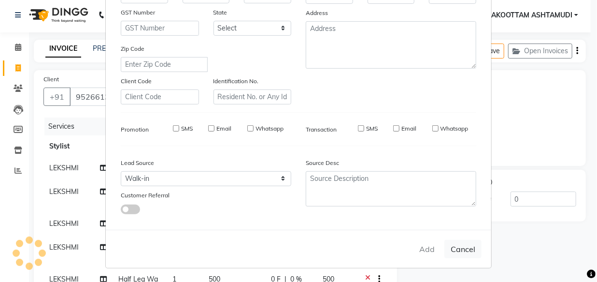
checkbox input "false"
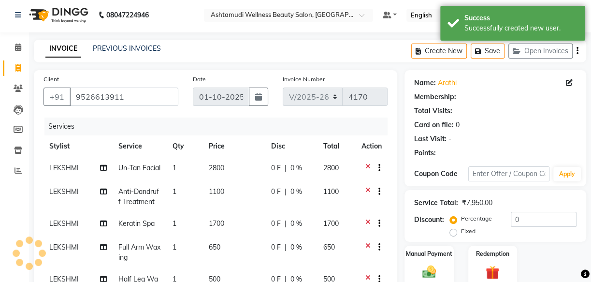
select select "1: Object"
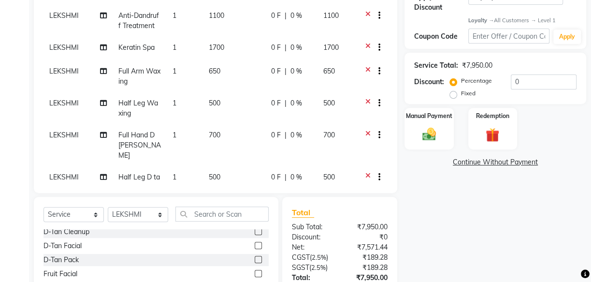
scroll to position [0, 0]
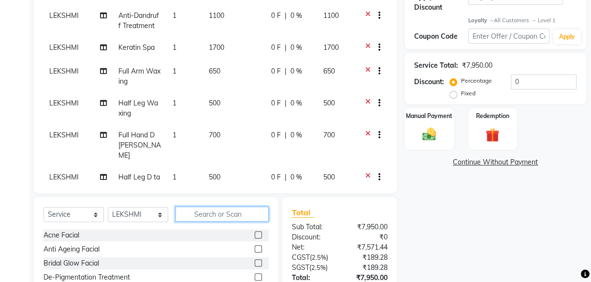
click at [196, 215] on input "text" at bounding box center [221, 213] width 93 height 15
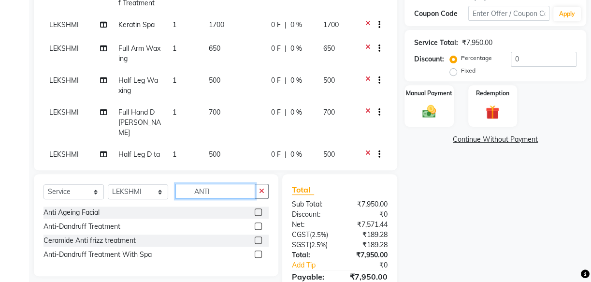
scroll to position [222, 0]
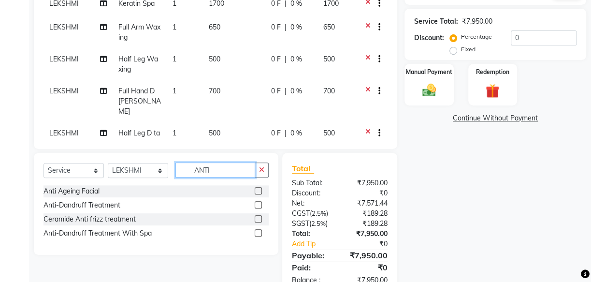
type input "ANTI"
click at [257, 231] on label at bounding box center [258, 232] width 7 height 7
click at [257, 231] on input "checkbox" at bounding box center [258, 233] width 6 height 6
checkbox input "false"
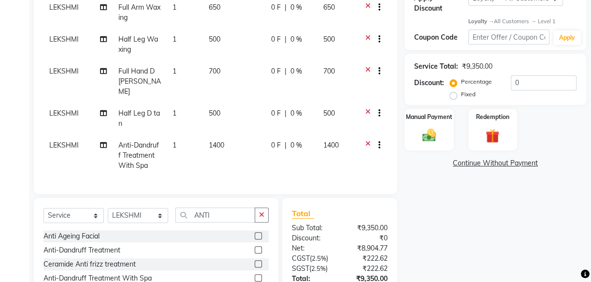
scroll to position [206, 0]
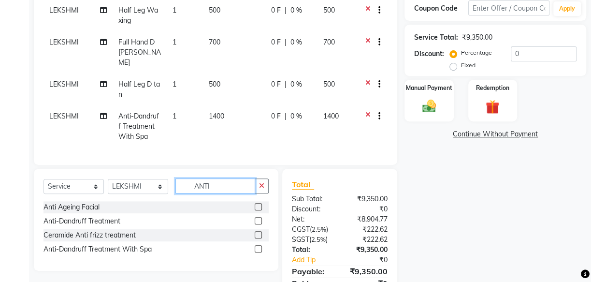
drag, startPoint x: 215, startPoint y: 190, endPoint x: 177, endPoint y: 187, distance: 37.8
click at [177, 187] on input "ANTI" at bounding box center [215, 185] width 80 height 15
drag, startPoint x: 161, startPoint y: 180, endPoint x: 148, endPoint y: 174, distance: 14.3
click at [149, 174] on div "Select Service Product Membership Package Voucher Prepaid Gift Card Select Styl…" at bounding box center [156, 220] width 244 height 102
drag, startPoint x: 222, startPoint y: 184, endPoint x: 193, endPoint y: 188, distance: 28.8
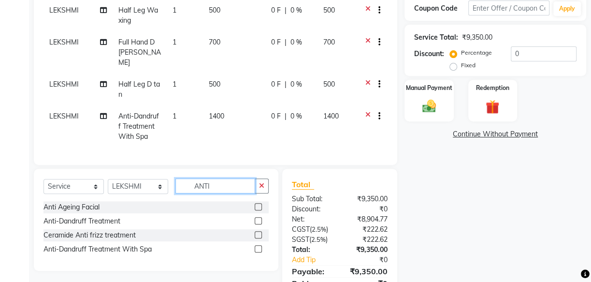
click at [193, 188] on input "ANTI" at bounding box center [215, 185] width 80 height 15
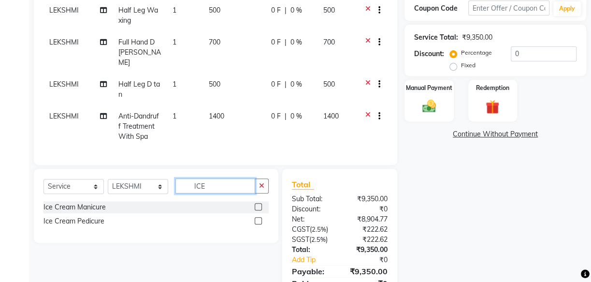
type input "ICE"
click at [260, 221] on label at bounding box center [258, 220] width 7 height 7
click at [260, 221] on input "checkbox" at bounding box center [258, 221] width 6 height 6
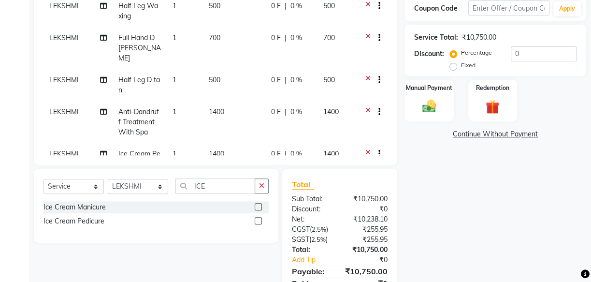
click at [257, 220] on label at bounding box center [258, 220] width 7 height 7
click at [257, 220] on input "checkbox" at bounding box center [258, 221] width 6 height 6
checkbox input "false"
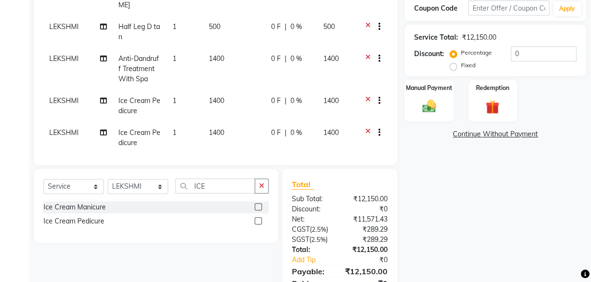
scroll to position [133, 0]
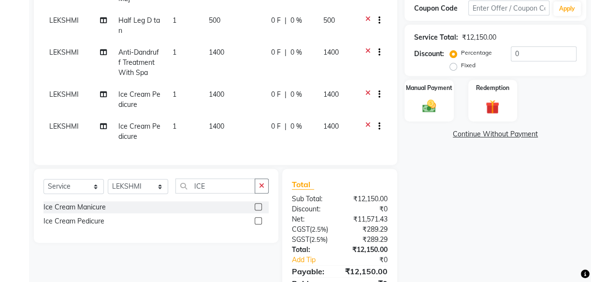
click at [365, 89] on icon at bounding box center [367, 95] width 5 height 12
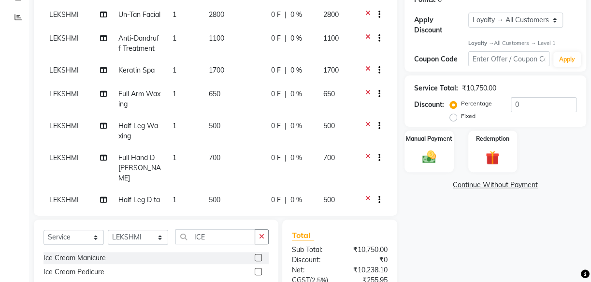
scroll to position [206, 0]
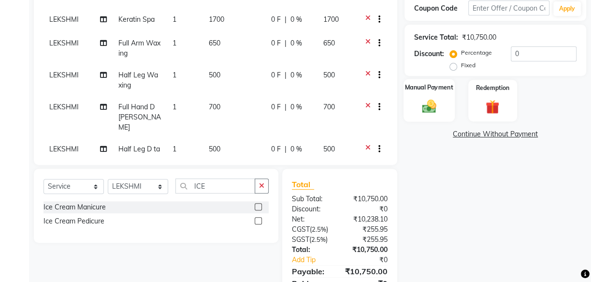
click at [422, 102] on img at bounding box center [428, 106] width 23 height 16
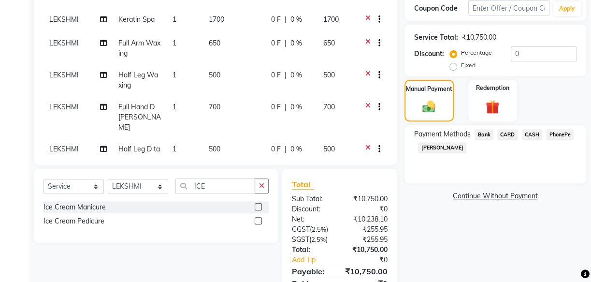
click at [569, 135] on span "PhonePe" at bounding box center [560, 134] width 28 height 11
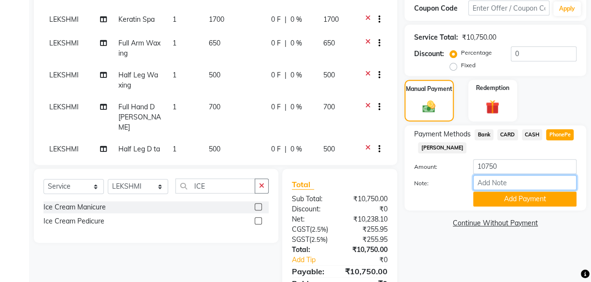
click at [498, 186] on input "Note:" at bounding box center [524, 182] width 103 height 15
type input "mincy"
click at [503, 202] on button "Add Payment" at bounding box center [524, 198] width 103 height 15
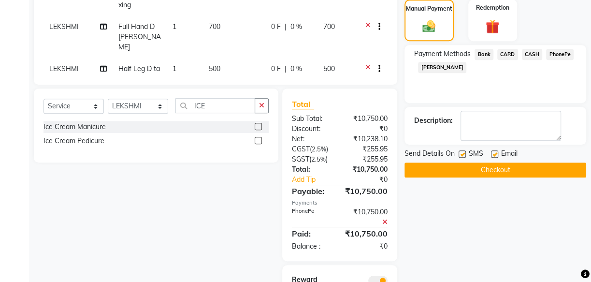
scroll to position [294, 0]
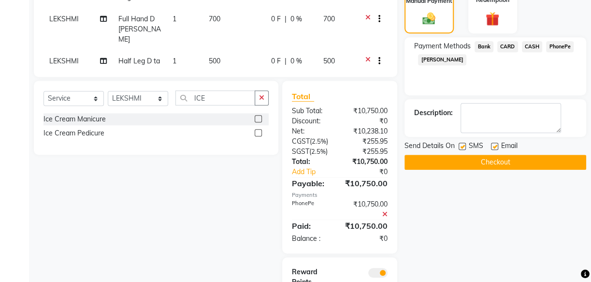
click at [460, 148] on label at bounding box center [461, 145] width 7 height 7
click at [460, 148] on input "checkbox" at bounding box center [461, 146] width 6 height 6
checkbox input "false"
click at [495, 143] on label at bounding box center [494, 145] width 7 height 7
click at [495, 143] on input "checkbox" at bounding box center [494, 146] width 6 height 6
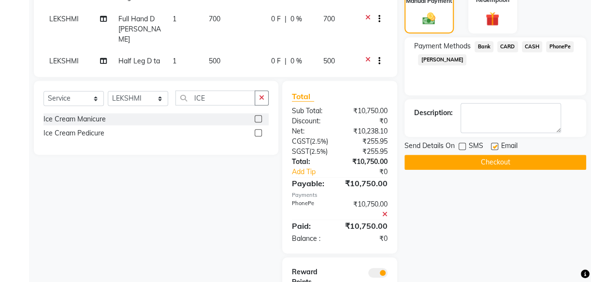
checkbox input "false"
click at [494, 159] on button "Checkout" at bounding box center [495, 162] width 182 height 15
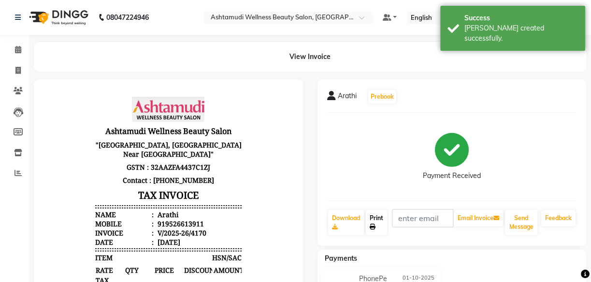
click at [371, 221] on link "Print" at bounding box center [376, 222] width 21 height 25
click at [20, 174] on icon at bounding box center [17, 172] width 7 height 7
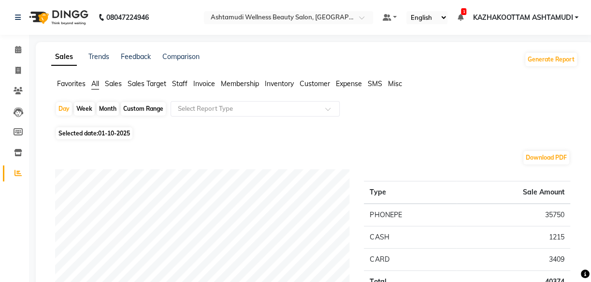
click at [326, 87] on span "Customer" at bounding box center [314, 83] width 30 height 9
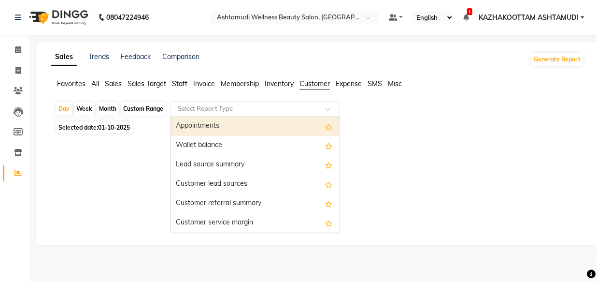
click at [323, 108] on div at bounding box center [255, 109] width 168 height 10
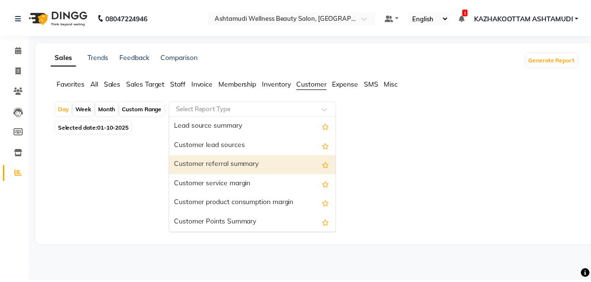
scroll to position [77, 0]
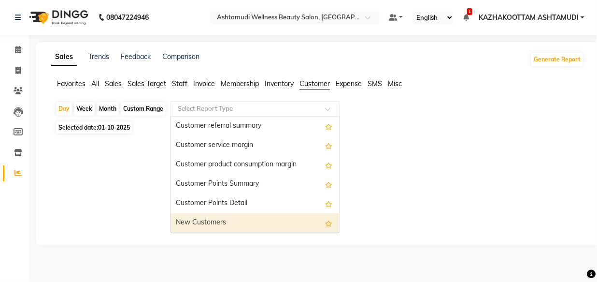
click at [239, 226] on div "New Customers" at bounding box center [255, 222] width 168 height 19
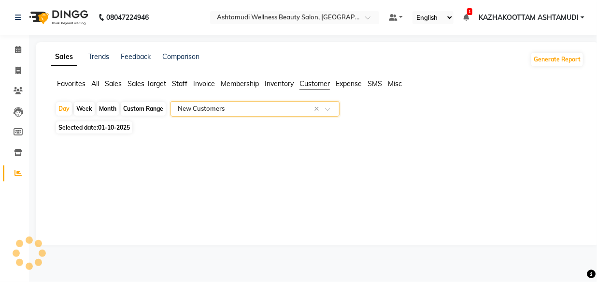
select select "full_report"
select select "csv"
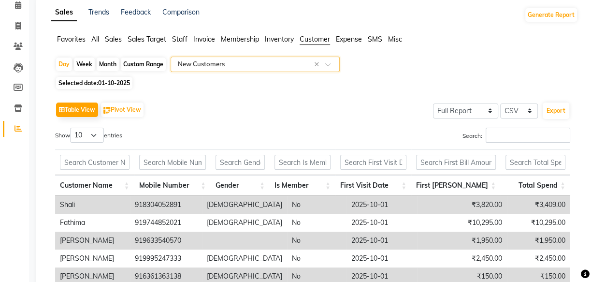
scroll to position [43, 0]
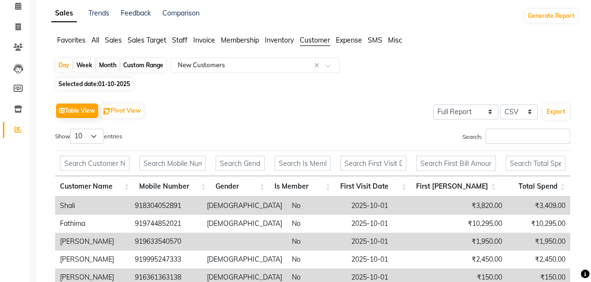
click at [339, 85] on div "Selected date: 01-10-2025" at bounding box center [316, 84] width 523 height 10
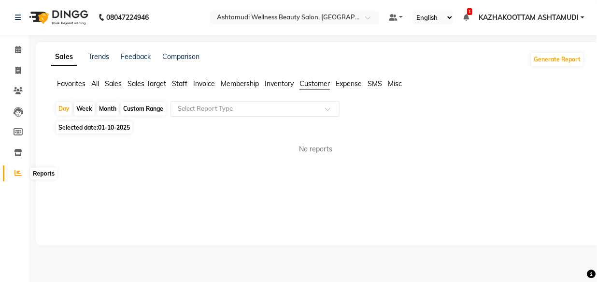
drag, startPoint x: 19, startPoint y: 171, endPoint x: 26, endPoint y: 162, distance: 11.0
click at [19, 170] on icon at bounding box center [17, 172] width 7 height 7
click at [184, 58] on link "Comparison" at bounding box center [180, 56] width 37 height 9
select select "single_date"
select select "single_date_dash"
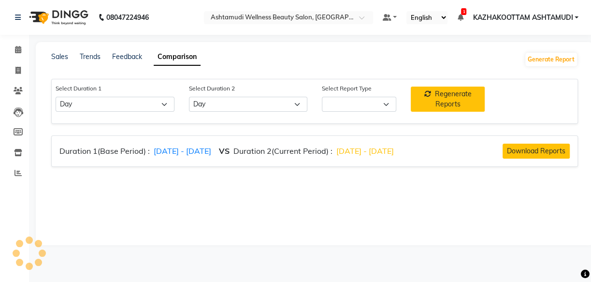
select select "comparison_report"
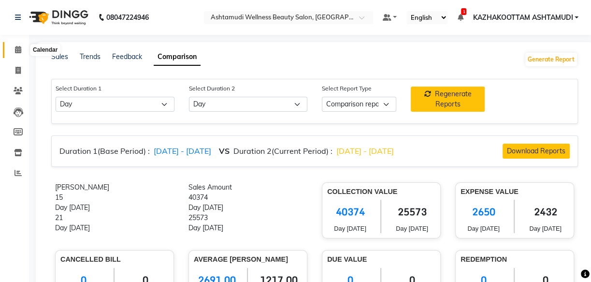
click at [15, 49] on icon at bounding box center [18, 49] width 6 height 7
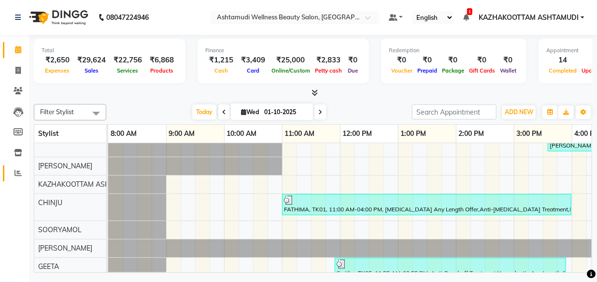
click at [20, 172] on icon at bounding box center [17, 172] width 7 height 7
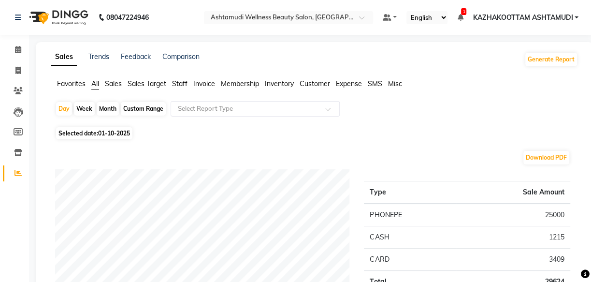
click at [313, 82] on span "Customer" at bounding box center [314, 83] width 30 height 9
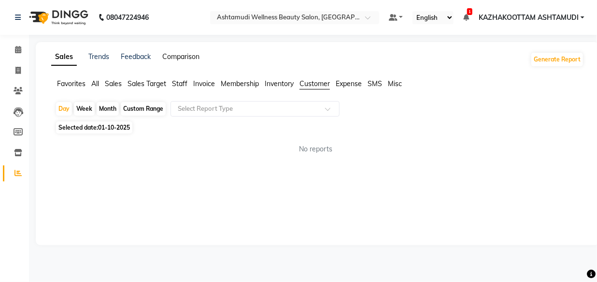
click at [174, 53] on link "Comparison" at bounding box center [180, 56] width 37 height 9
select select "single_date"
select select "single_date_dash"
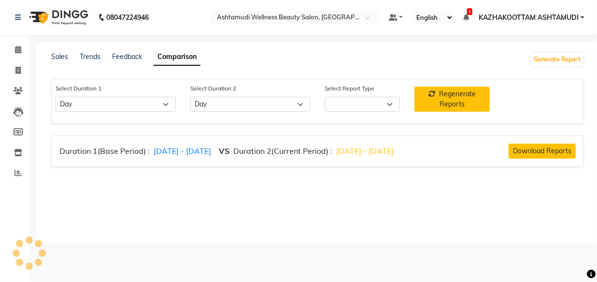
select select "comparison_report"
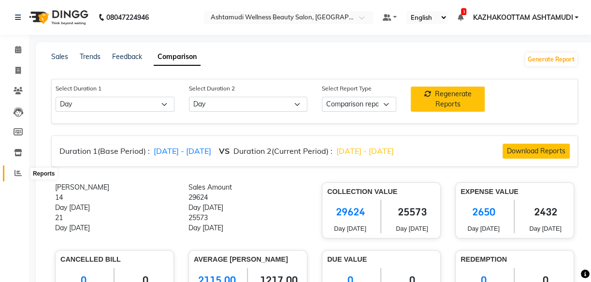
click at [14, 175] on icon at bounding box center [17, 172] width 7 height 7
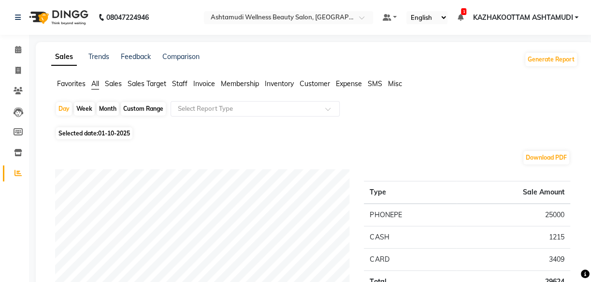
click at [319, 82] on span "Customer" at bounding box center [314, 83] width 30 height 9
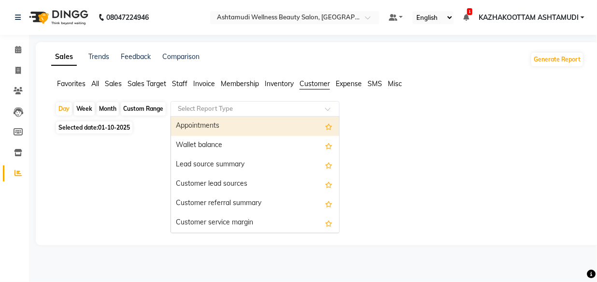
click at [315, 111] on input "text" at bounding box center [245, 109] width 139 height 10
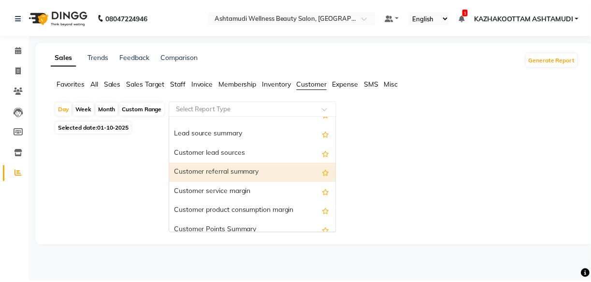
scroll to position [77, 0]
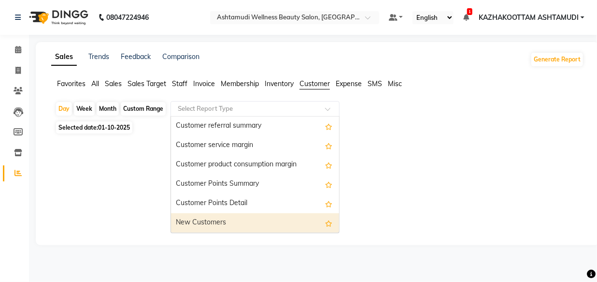
click at [228, 224] on div "New Customers" at bounding box center [255, 222] width 168 height 19
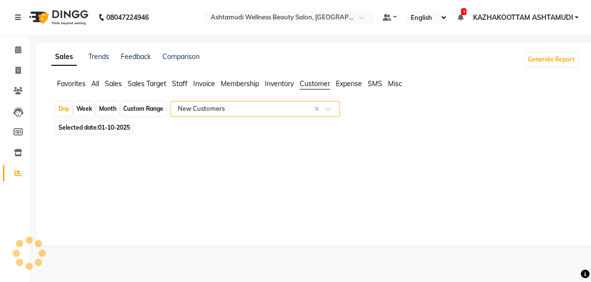
select select "full_report"
select select "csv"
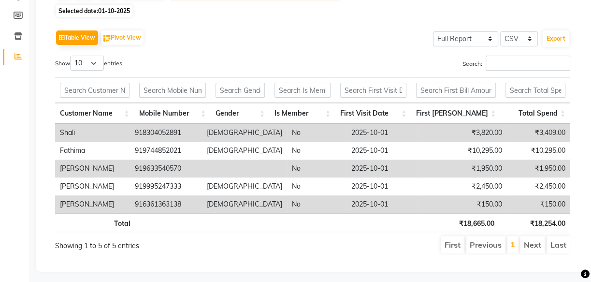
scroll to position [127, 0]
